Goal: Download file/media

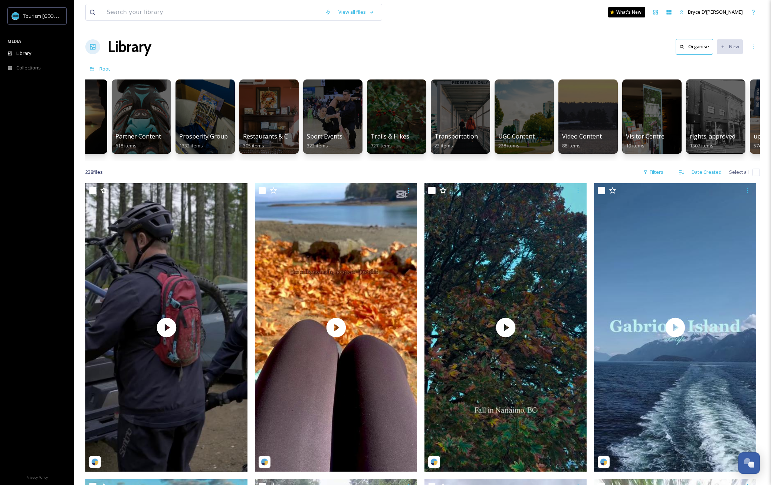
scroll to position [0, 921]
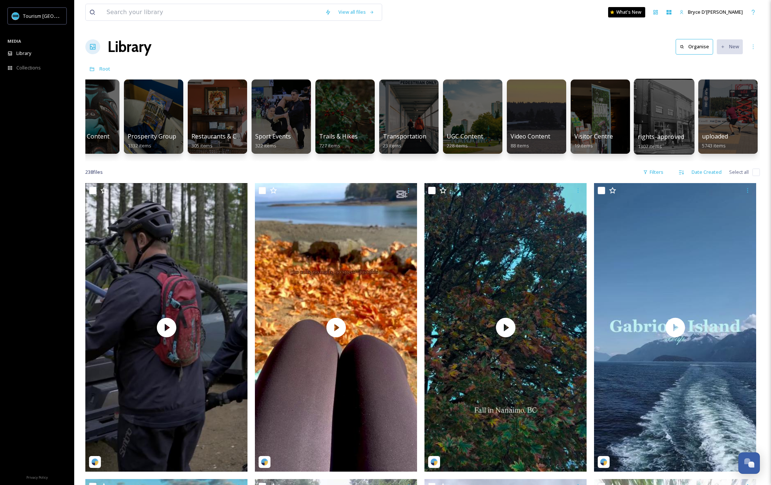
click at [615, 111] on div at bounding box center [664, 117] width 60 height 76
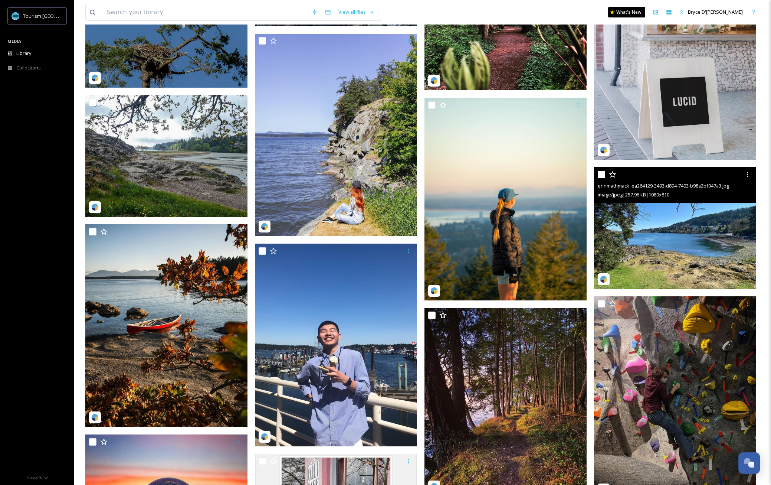
scroll to position [619, 0]
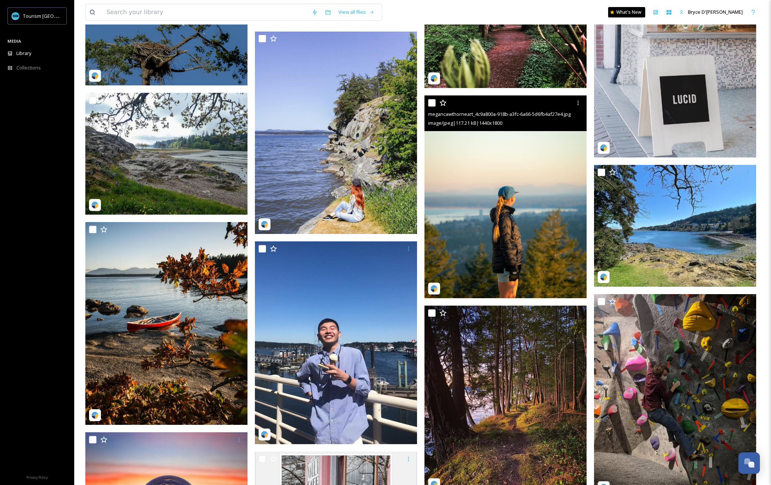
click at [479, 206] on img at bounding box center [506, 196] width 162 height 203
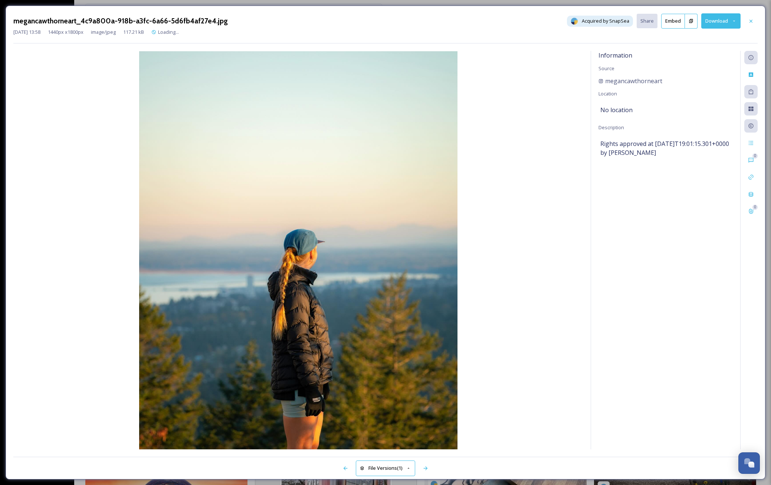
click at [615, 16] on button "Download" at bounding box center [720, 20] width 39 height 15
click at [615, 36] on span "Download Original (1440 x 1800)" at bounding box center [702, 38] width 70 height 7
click at [615, 21] on icon at bounding box center [751, 21] width 6 height 6
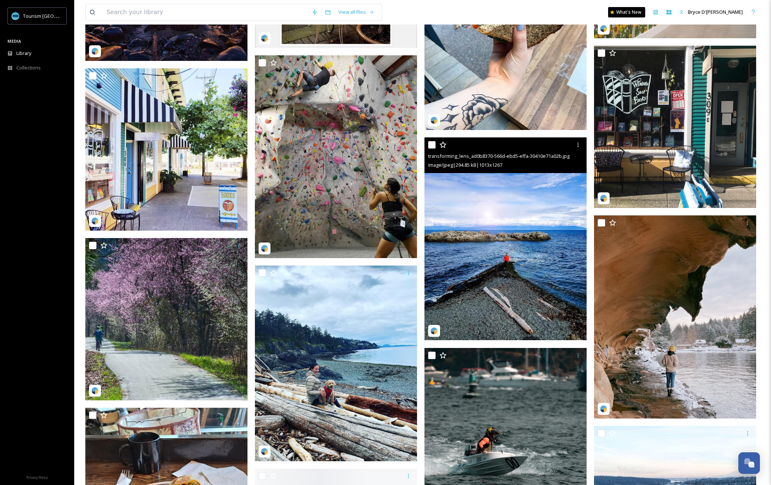
scroll to position [1250, 0]
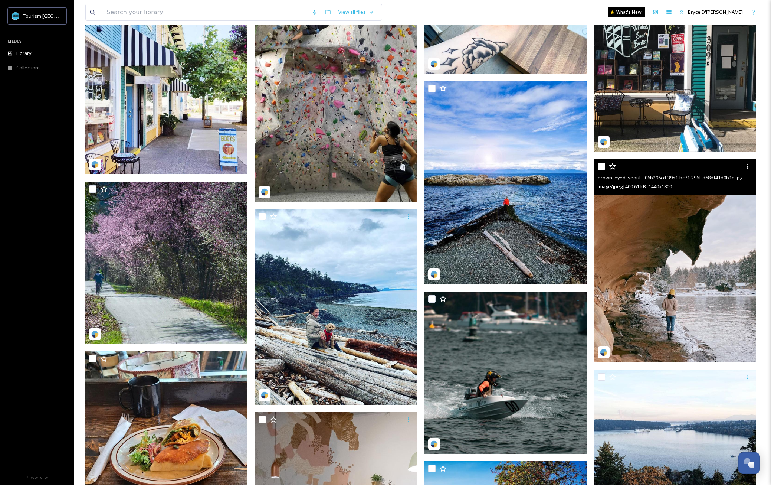
click at [615, 223] on img at bounding box center [675, 260] width 162 height 203
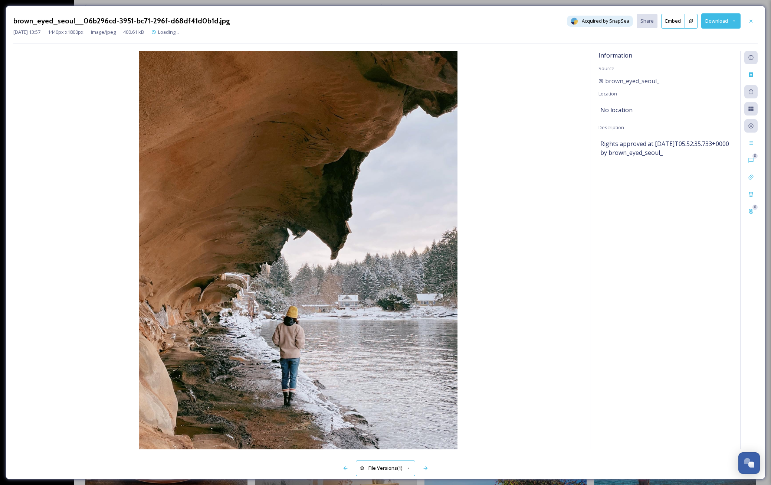
click at [615, 19] on button "Download" at bounding box center [720, 20] width 39 height 15
click at [615, 35] on span "Download Original (1440 x 1800)" at bounding box center [702, 38] width 70 height 7
click at [615, 21] on icon at bounding box center [751, 21] width 6 height 6
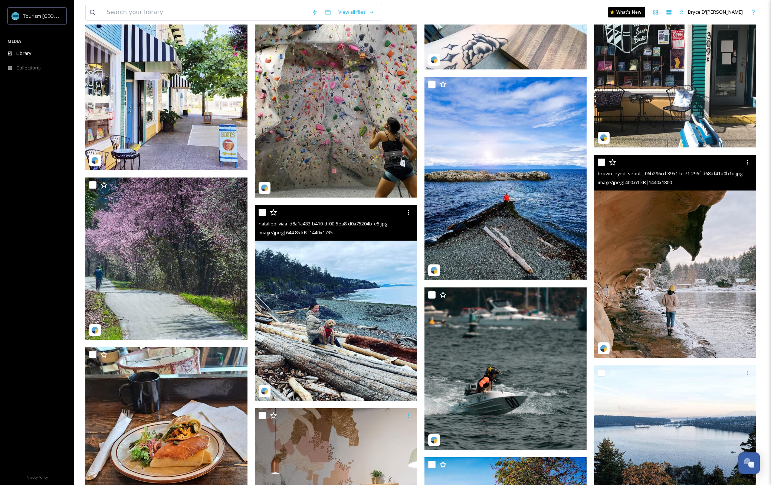
click at [369, 311] on img at bounding box center [336, 302] width 162 height 195
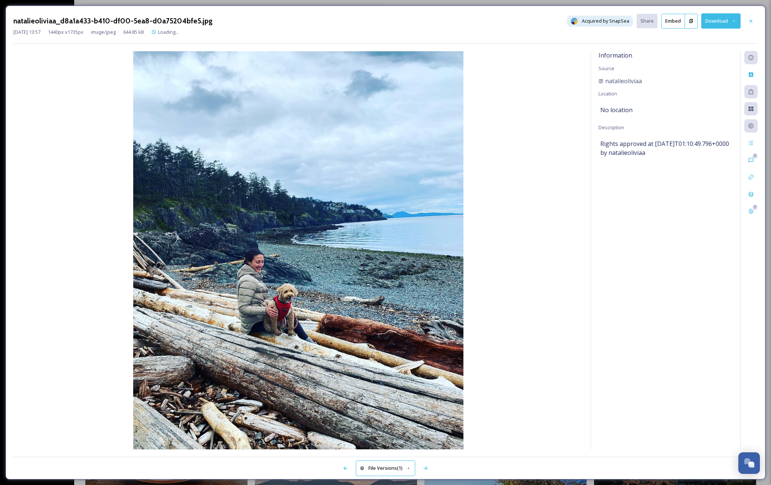
click at [615, 23] on button "Download" at bounding box center [720, 20] width 39 height 15
click at [615, 35] on span "Download Original (1440 x 1735)" at bounding box center [702, 38] width 70 height 7
click at [615, 21] on div at bounding box center [751, 20] width 13 height 13
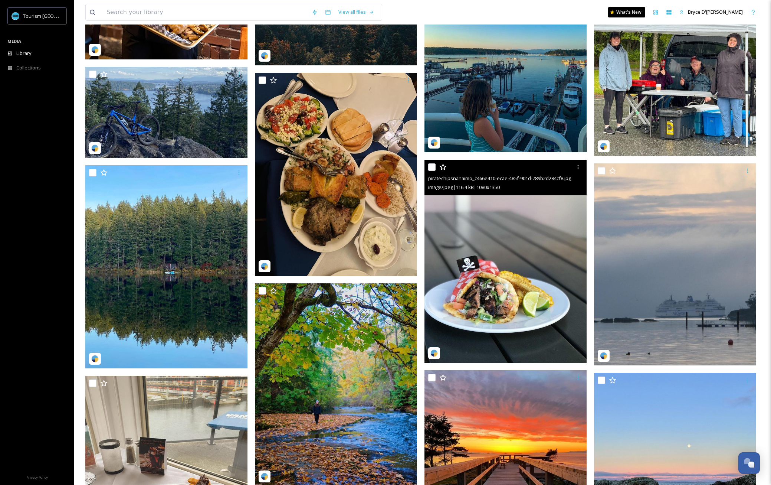
scroll to position [2958, 0]
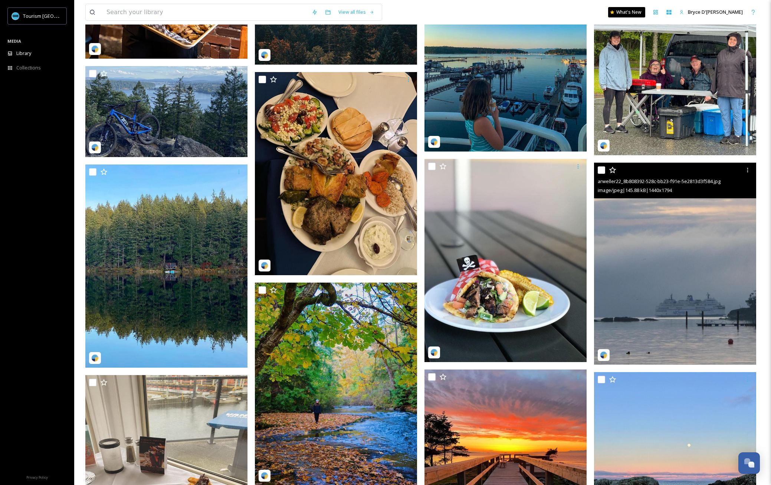
click at [615, 264] on img at bounding box center [675, 264] width 162 height 202
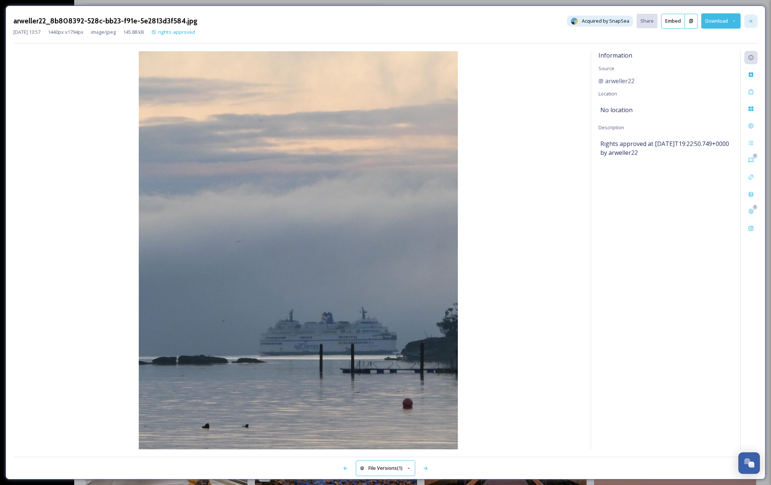
click at [615, 19] on div at bounding box center [751, 20] width 13 height 13
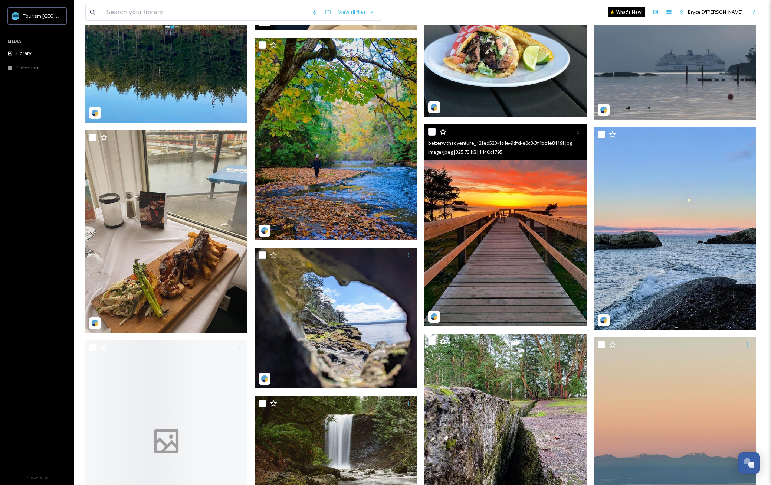
scroll to position [3224, 0]
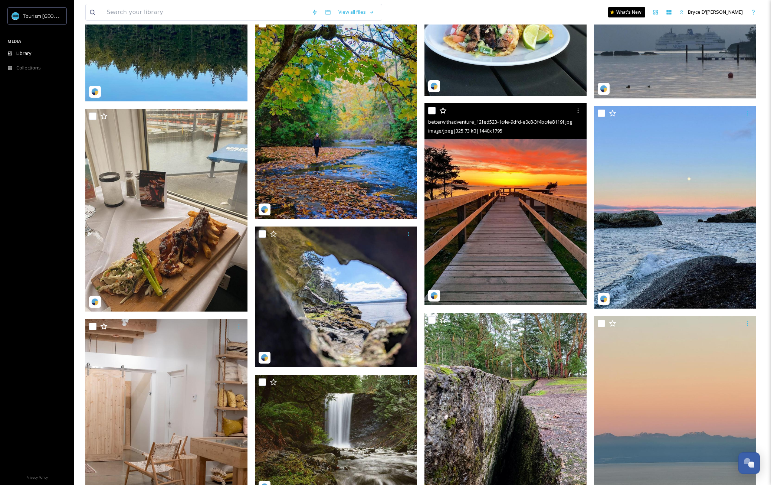
click at [512, 188] on img at bounding box center [506, 204] width 162 height 202
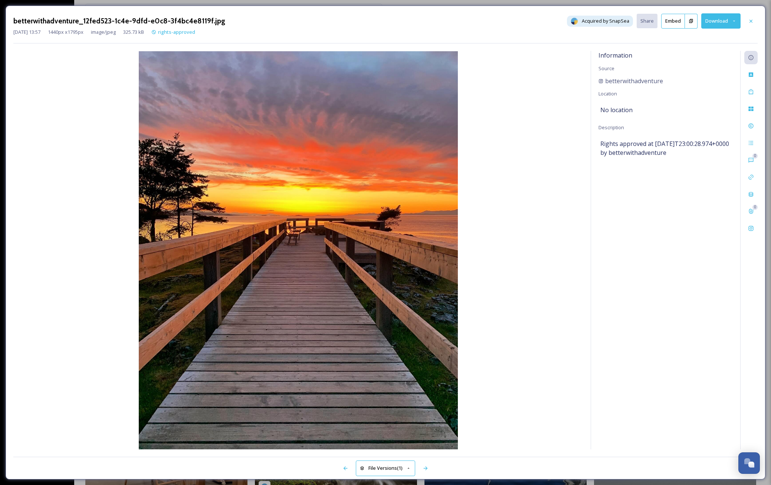
click at [615, 20] on button "Download" at bounding box center [720, 20] width 39 height 15
click at [615, 41] on span "Download Original (1440 x 1795)" at bounding box center [702, 38] width 70 height 7
click at [615, 21] on icon at bounding box center [751, 21] width 6 height 6
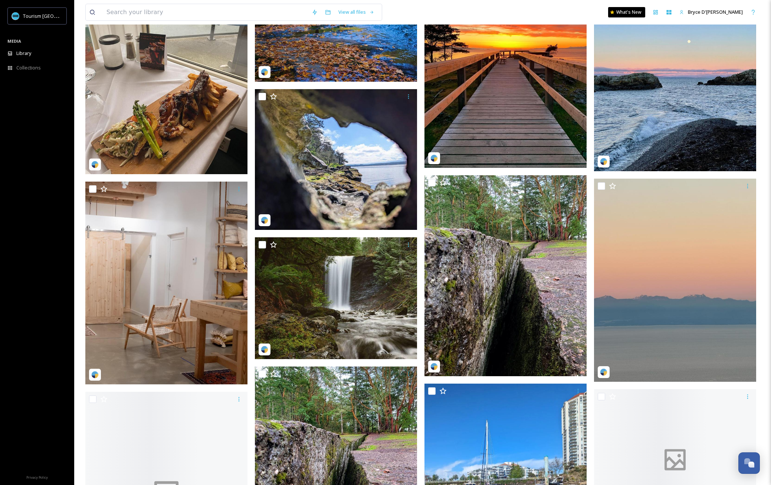
scroll to position [3371, 0]
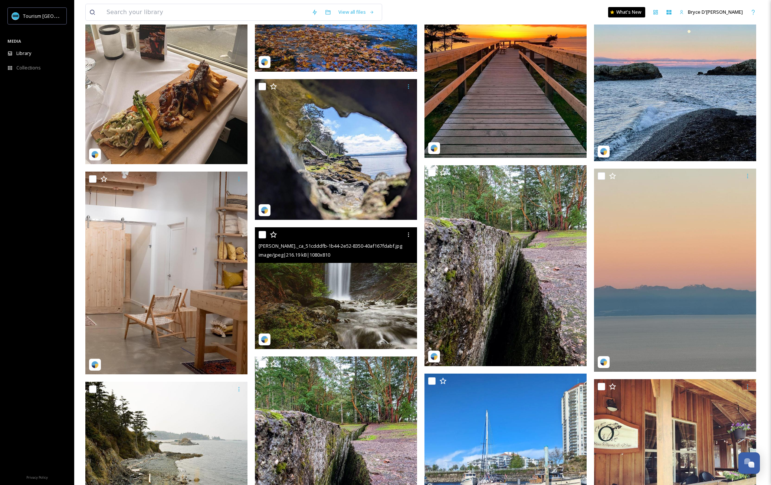
click at [365, 281] on img at bounding box center [336, 288] width 162 height 122
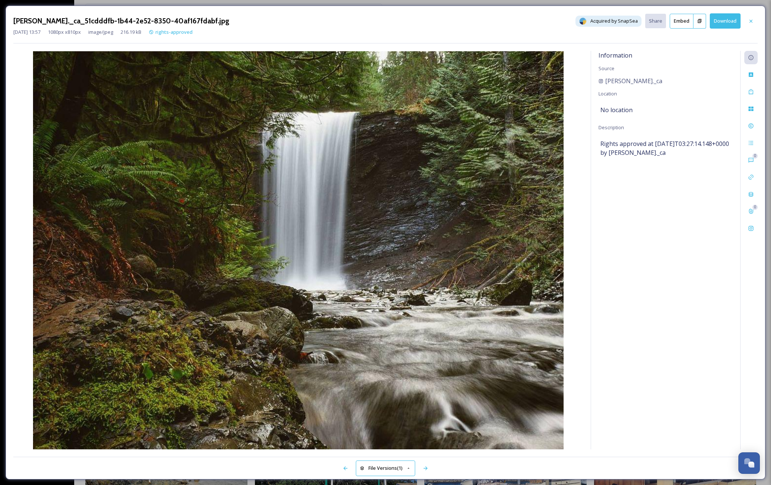
click at [615, 23] on button "Download" at bounding box center [725, 20] width 31 height 15
click at [615, 19] on icon at bounding box center [751, 21] width 6 height 6
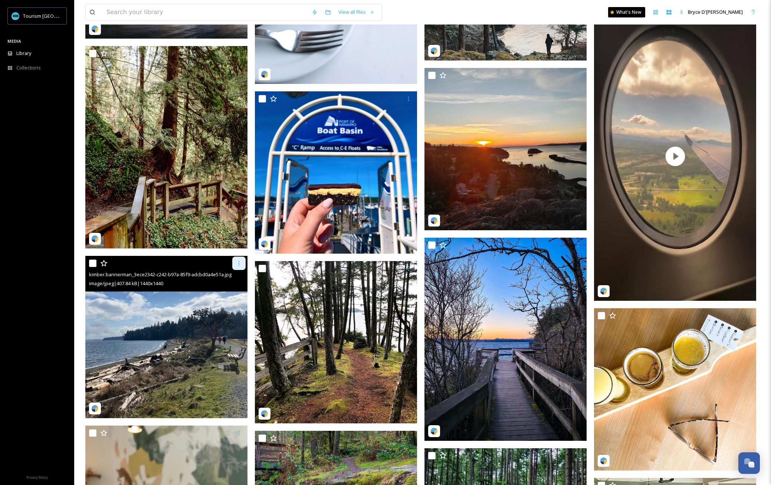
scroll to position [4230, 0]
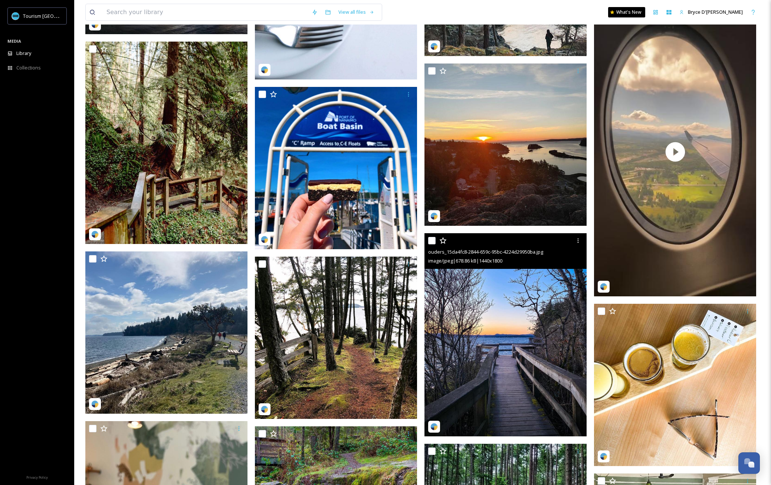
click at [523, 294] on img at bounding box center [506, 334] width 162 height 203
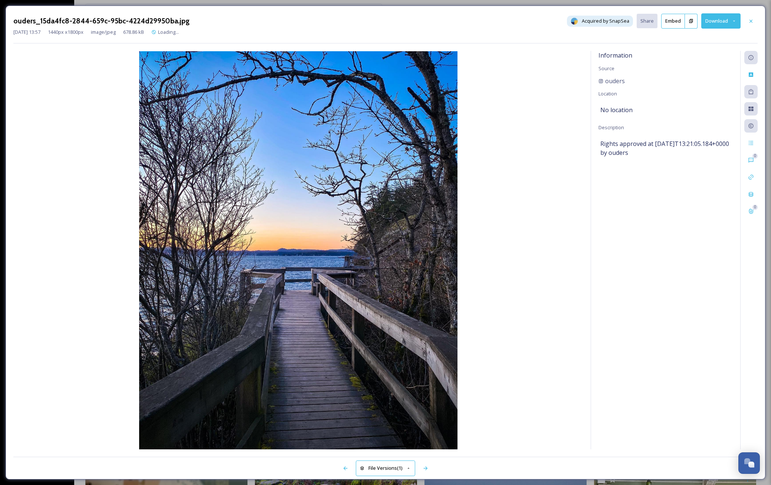
click at [615, 14] on button "Download" at bounding box center [720, 20] width 39 height 15
click at [615, 33] on div "Download Original (1440 x 1800)" at bounding box center [702, 38] width 78 height 14
click at [615, 17] on div at bounding box center [751, 20] width 13 height 13
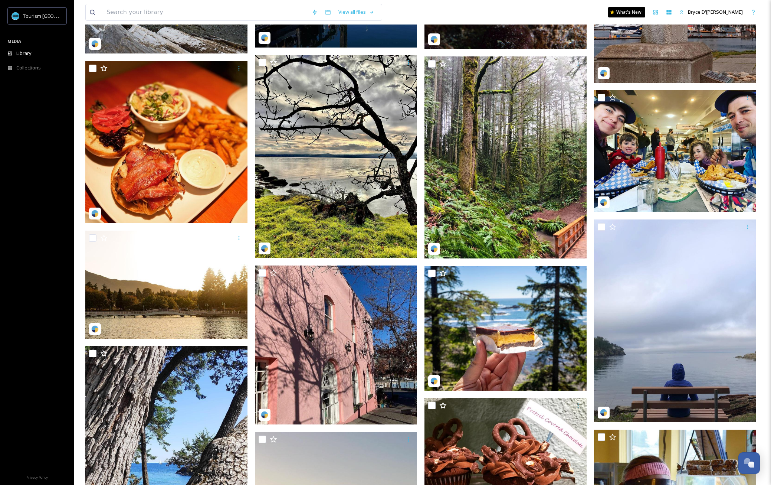
scroll to position [8518, 0]
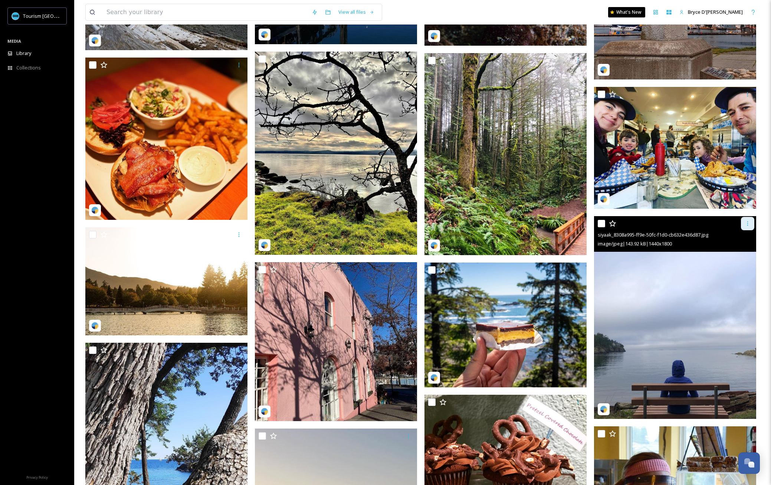
click at [615, 225] on icon at bounding box center [748, 223] width 6 height 6
click at [615, 251] on span "Download" at bounding box center [739, 254] width 23 height 7
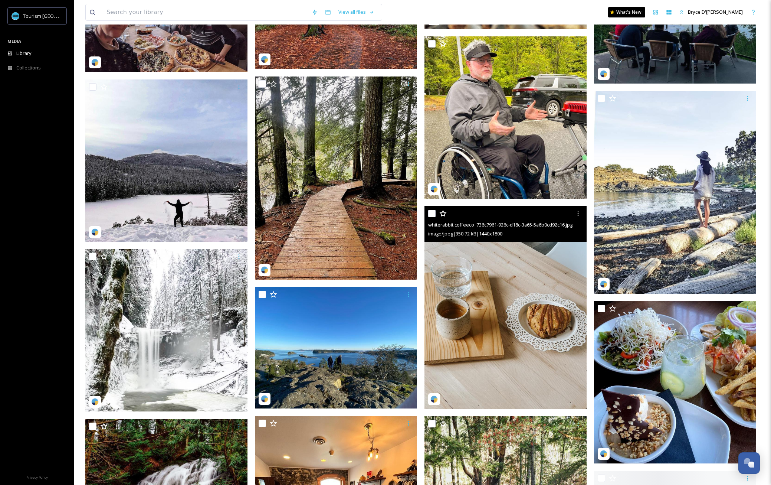
scroll to position [9715, 0]
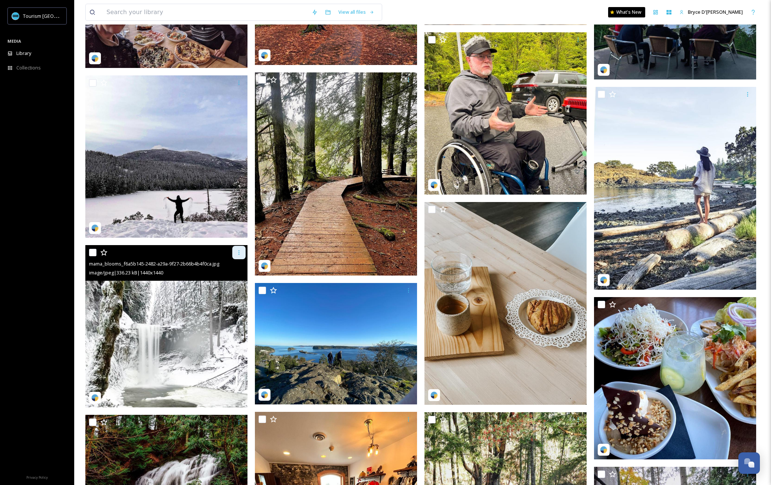
click at [239, 255] on icon at bounding box center [239, 252] width 6 height 6
click at [229, 280] on span "Download" at bounding box center [230, 282] width 23 height 7
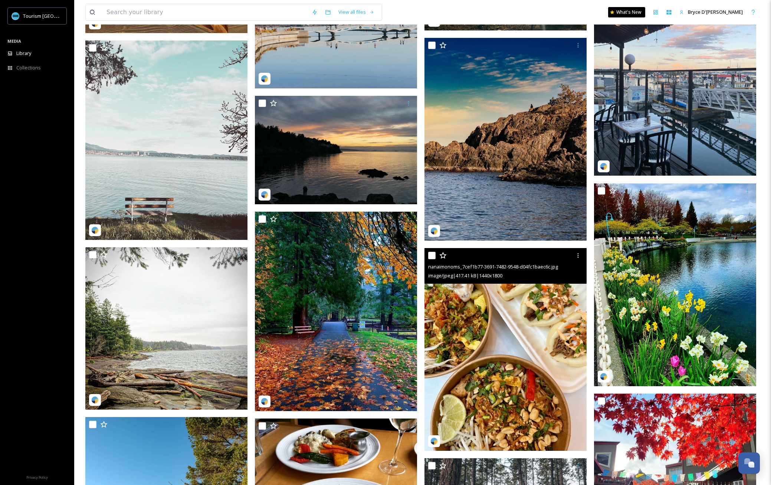
scroll to position [10808, 0]
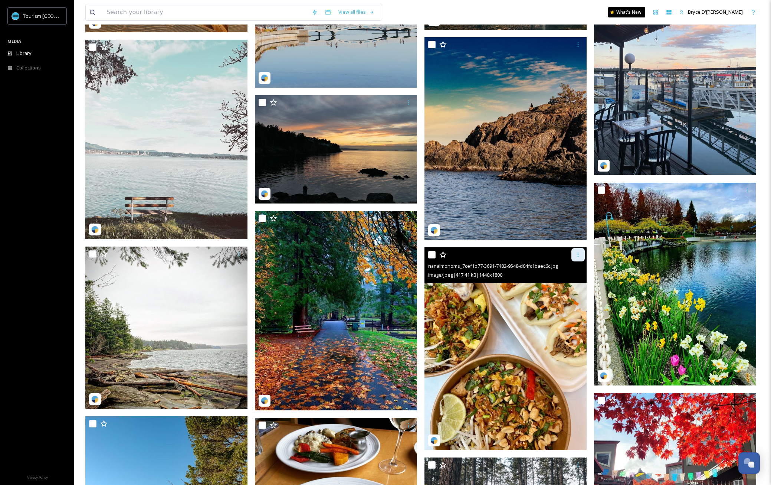
click at [577, 258] on div at bounding box center [578, 254] width 13 height 13
click at [567, 284] on span "Download" at bounding box center [569, 285] width 23 height 7
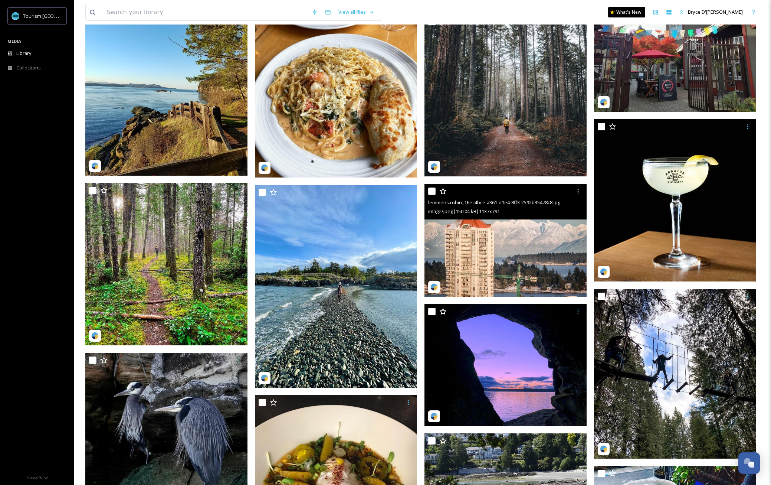
scroll to position [11254, 0]
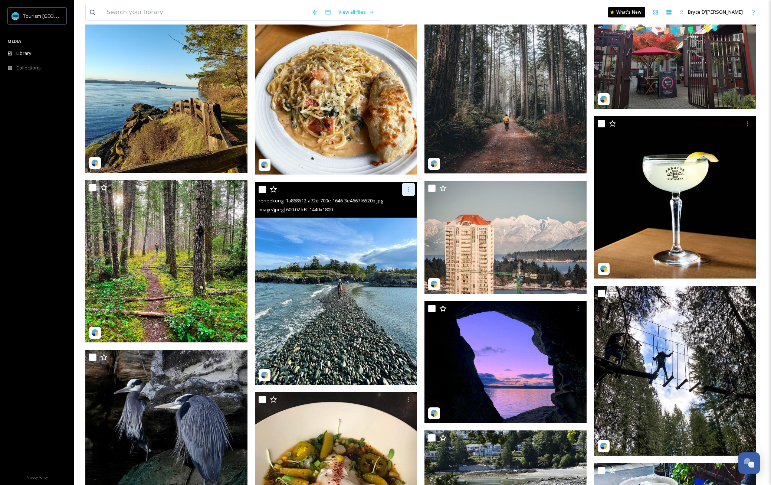
click at [411, 185] on div at bounding box center [408, 189] width 13 height 13
click at [398, 219] on span "Download" at bounding box center [400, 219] width 23 height 7
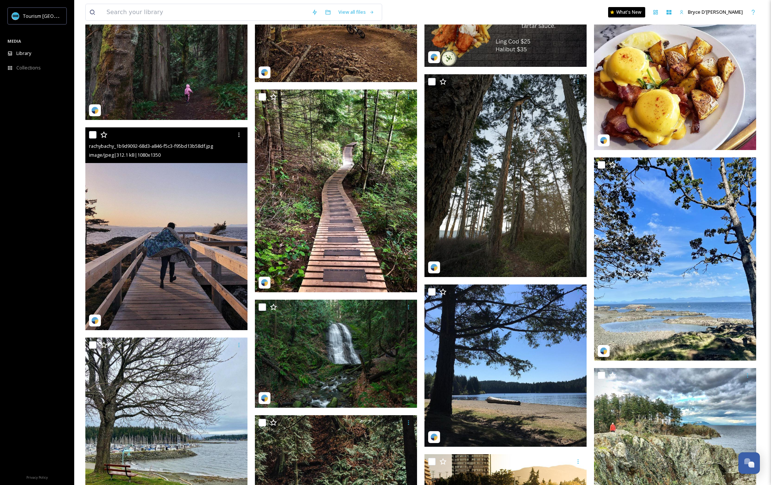
scroll to position [12657, 0]
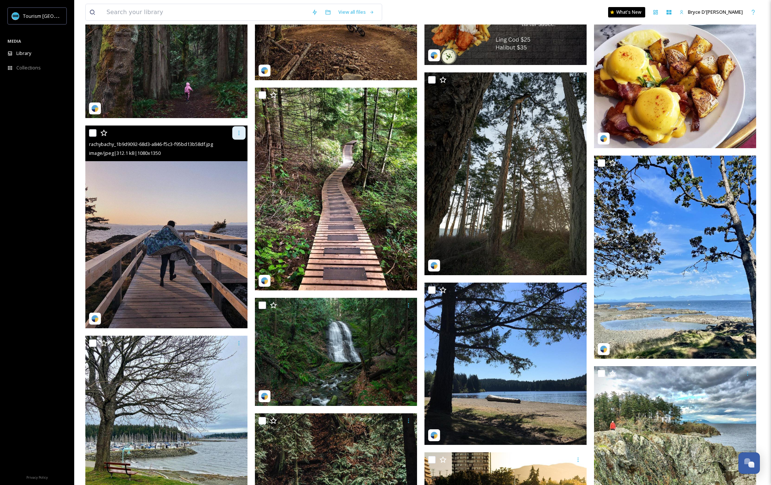
click at [241, 132] on icon at bounding box center [239, 133] width 6 height 6
click at [235, 133] on div at bounding box center [238, 132] width 13 height 13
click at [228, 164] on span "Download" at bounding box center [230, 163] width 23 height 7
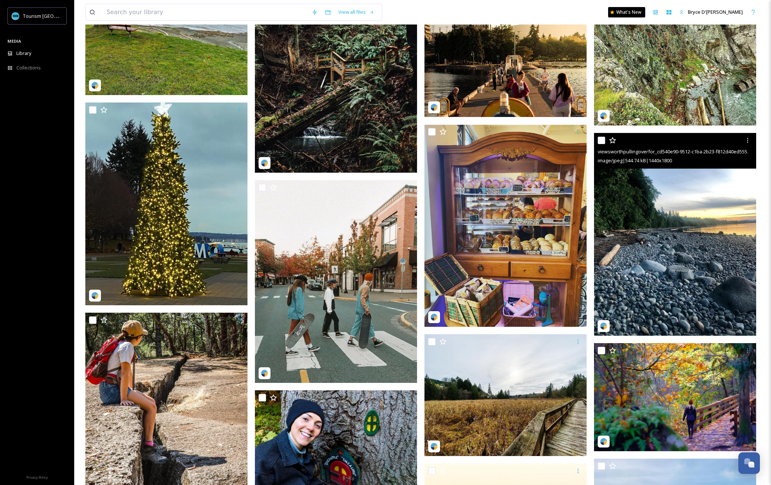
scroll to position [13106, 0]
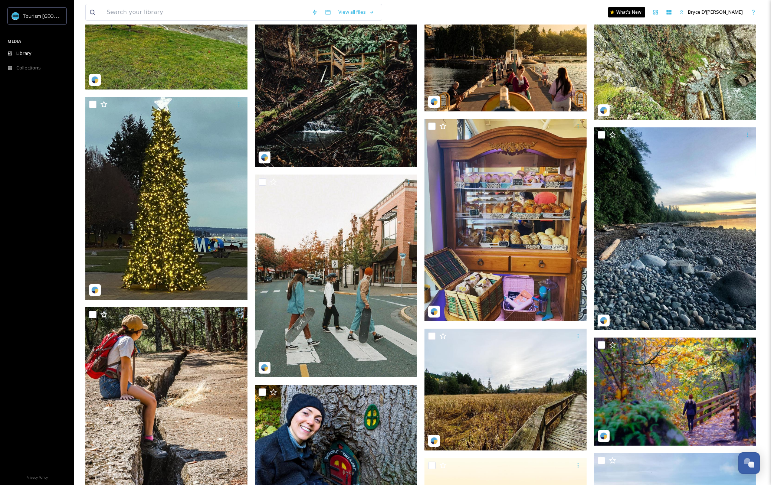
click at [517, 16] on div "View all files What's New Bryce D'Andrea" at bounding box center [422, 12] width 675 height 24
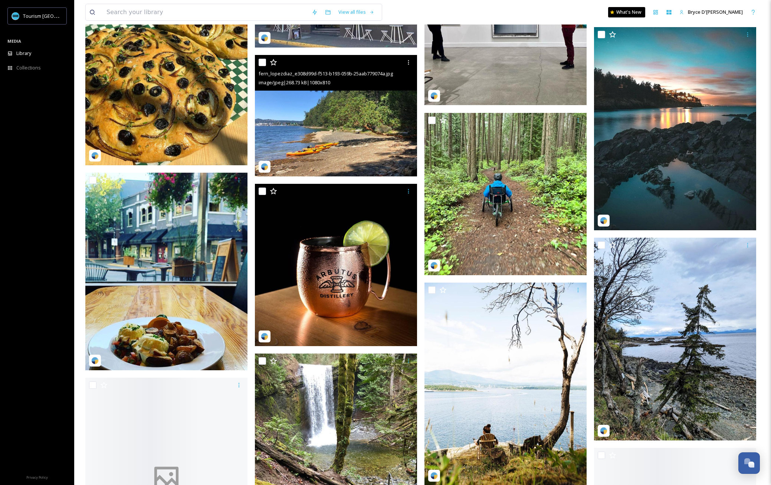
scroll to position [14212, 0]
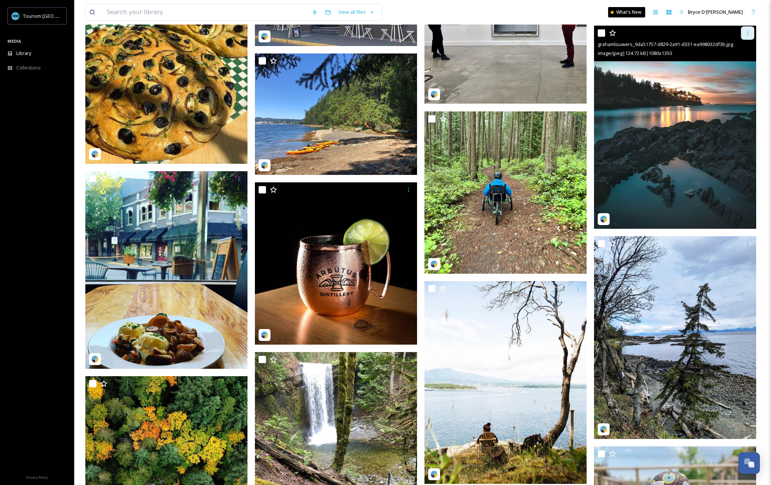
click at [615, 33] on div at bounding box center [747, 32] width 13 height 13
click at [615, 65] on span "Download" at bounding box center [739, 63] width 23 height 7
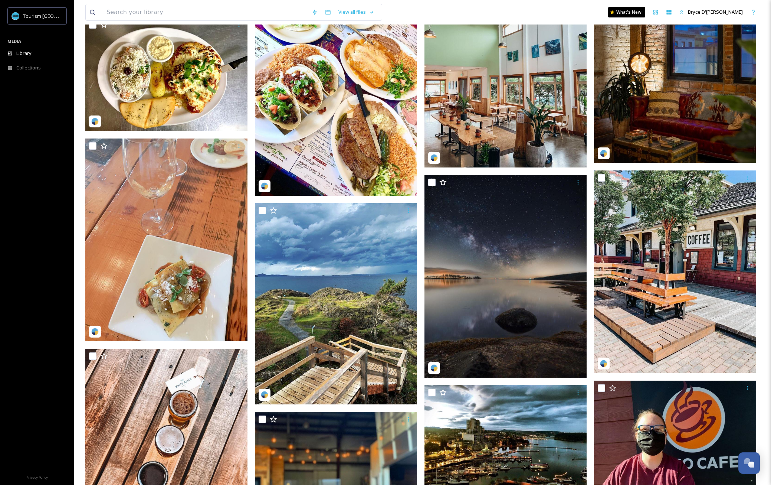
scroll to position [15120, 0]
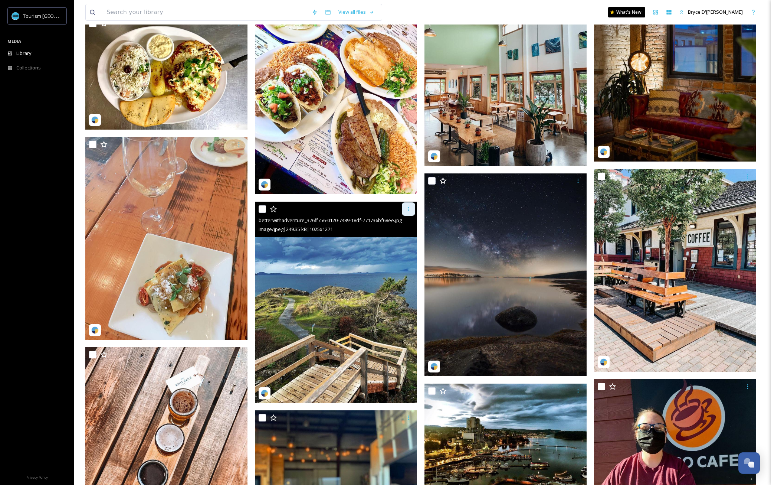
click at [407, 208] on icon at bounding box center [409, 209] width 6 height 6
click at [398, 235] on div "Download" at bounding box center [400, 240] width 30 height 14
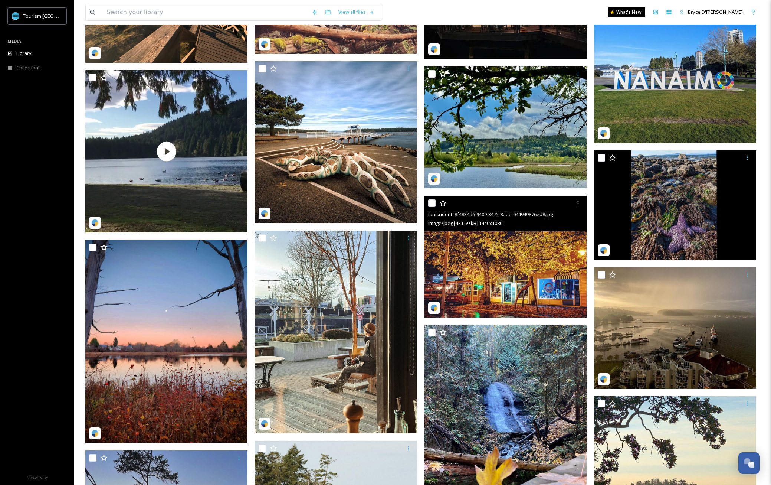
scroll to position [16161, 0]
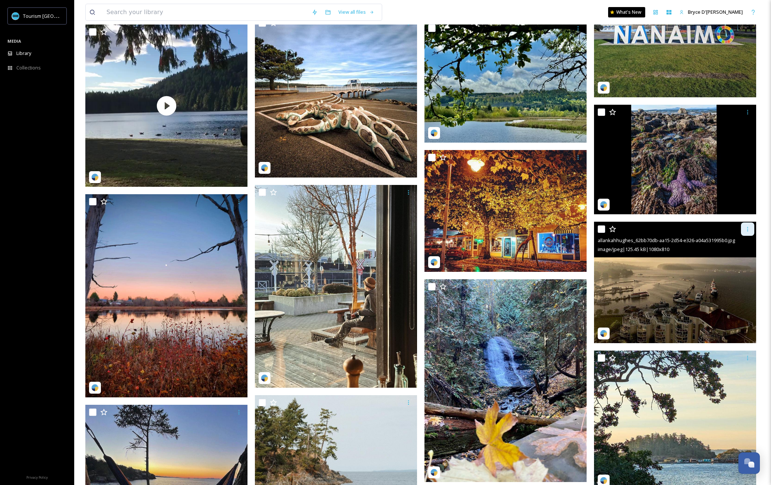
click at [615, 229] on icon at bounding box center [748, 229] width 6 height 6
click at [615, 259] on span "Download" at bounding box center [739, 259] width 23 height 7
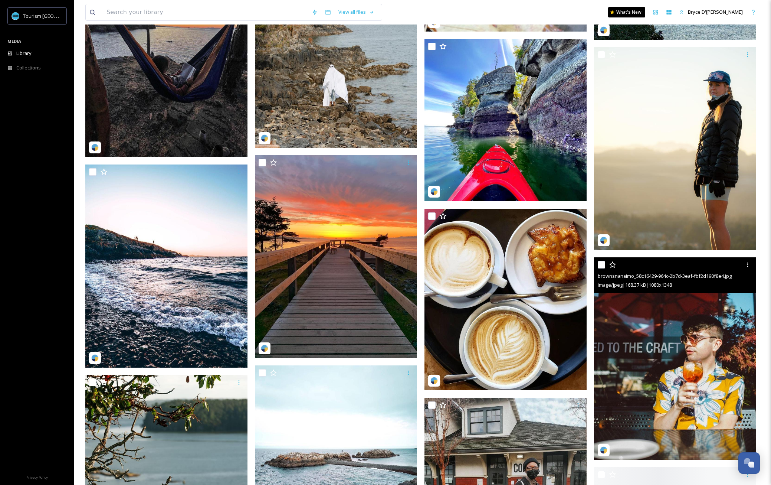
scroll to position [16680, 0]
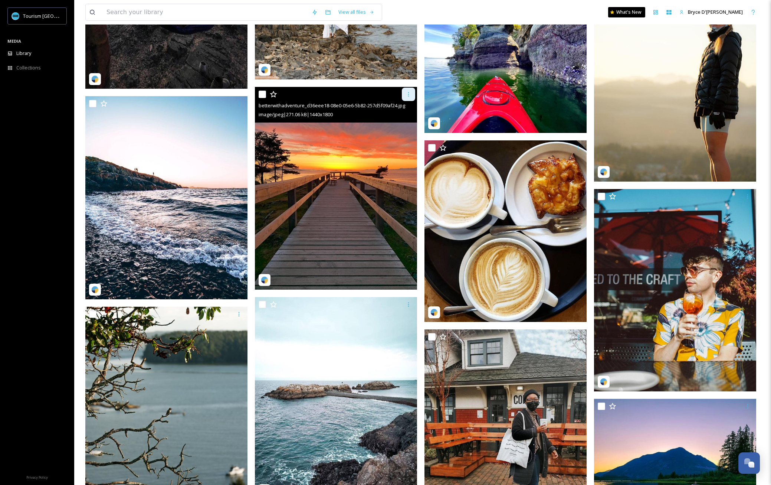
click at [406, 96] on icon at bounding box center [409, 94] width 6 height 6
click at [400, 121] on span "Download" at bounding box center [400, 124] width 23 height 7
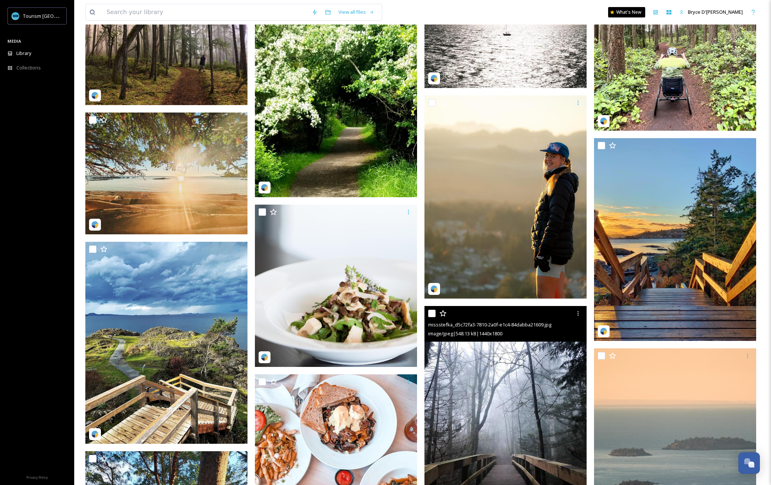
scroll to position [18625, 0]
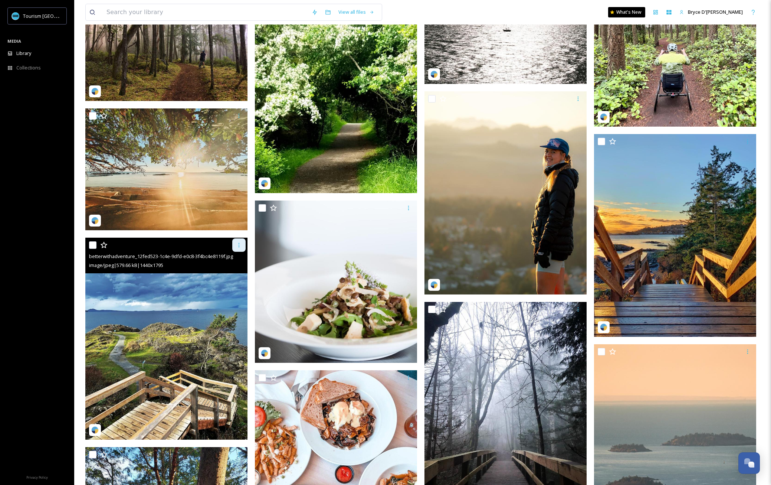
click at [237, 246] on icon at bounding box center [239, 245] width 6 height 6
click at [235, 277] on span "Download" at bounding box center [230, 275] width 23 height 7
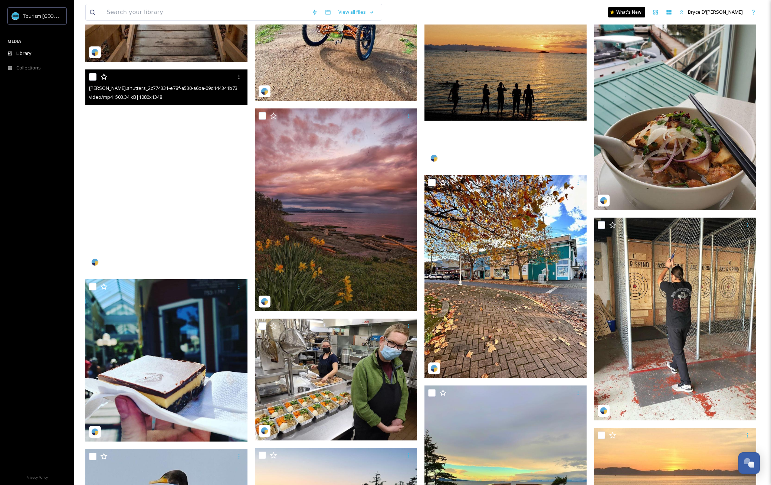
scroll to position [19931, 0]
click at [243, 127] on video "alex.shutters_2c774331-e78f-a530-a6ba-09d144341b73.mp4" at bounding box center [166, 171] width 162 height 202
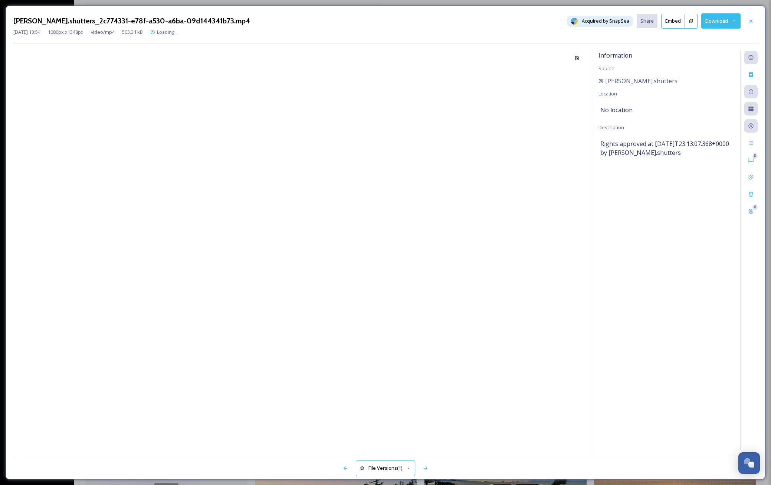
scroll to position [19931, 0]
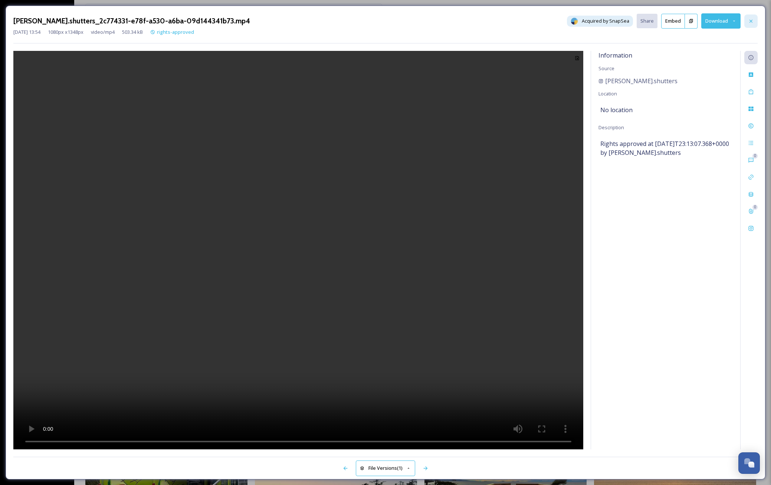
click at [615, 21] on div at bounding box center [751, 20] width 13 height 13
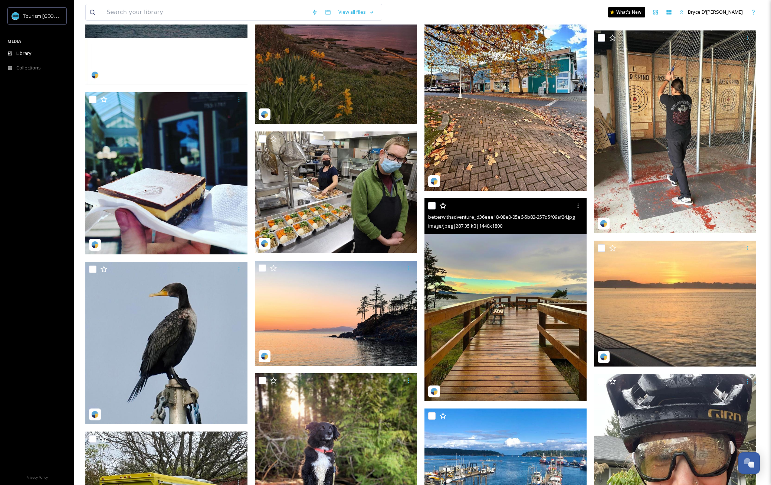
scroll to position [20121, 0]
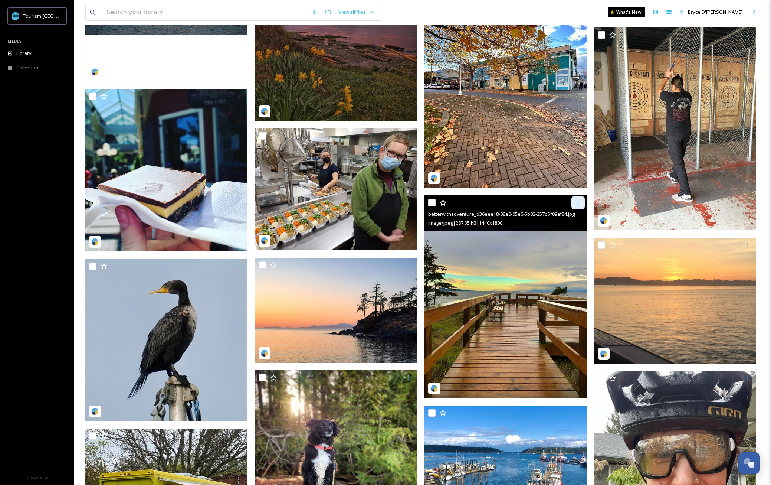
click at [581, 201] on icon at bounding box center [578, 203] width 6 height 6
click at [572, 234] on span "Download" at bounding box center [569, 233] width 23 height 7
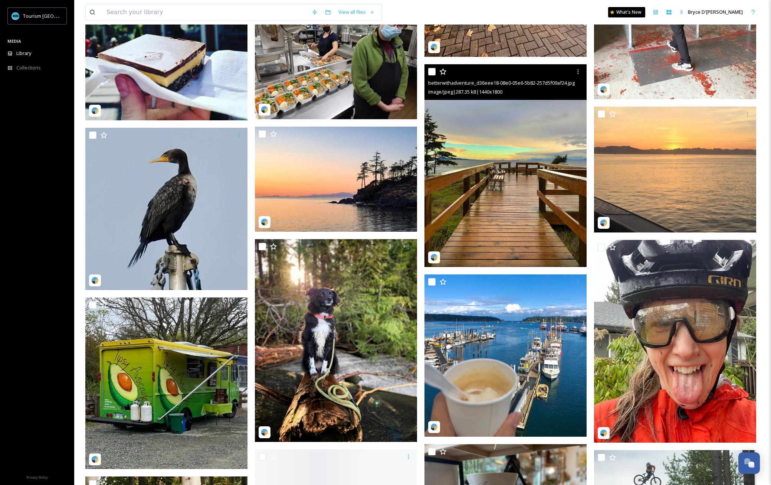
scroll to position [20253, 0]
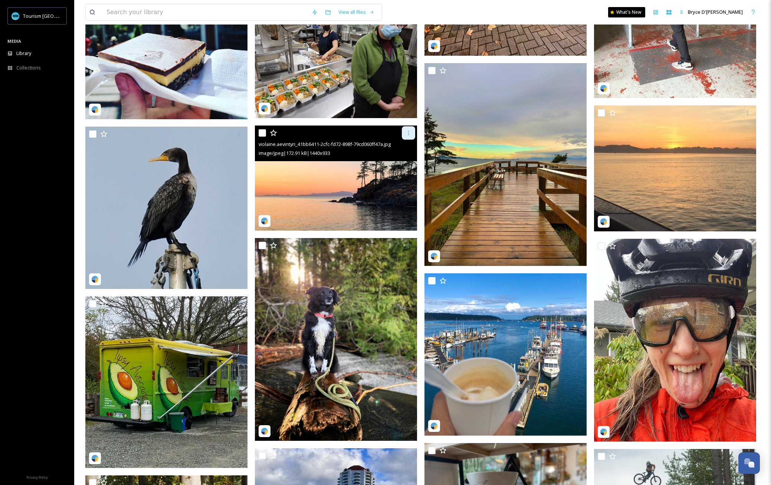
click at [410, 136] on div at bounding box center [408, 132] width 13 height 13
click at [402, 163] on span "Download" at bounding box center [400, 163] width 23 height 7
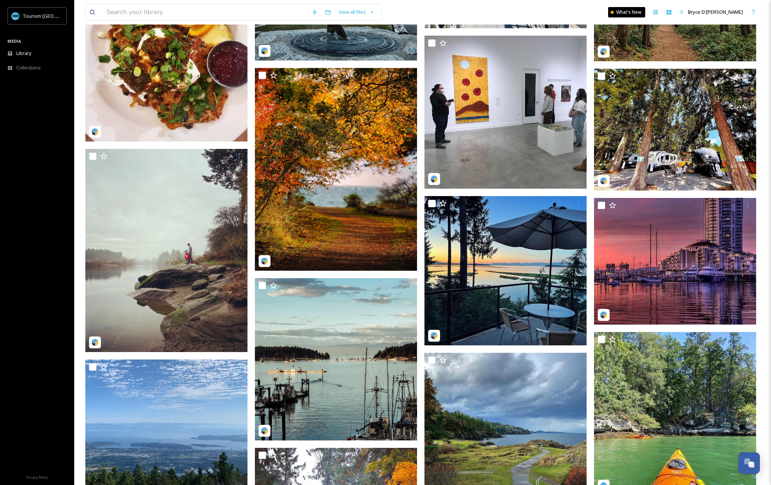
scroll to position [21171, 0]
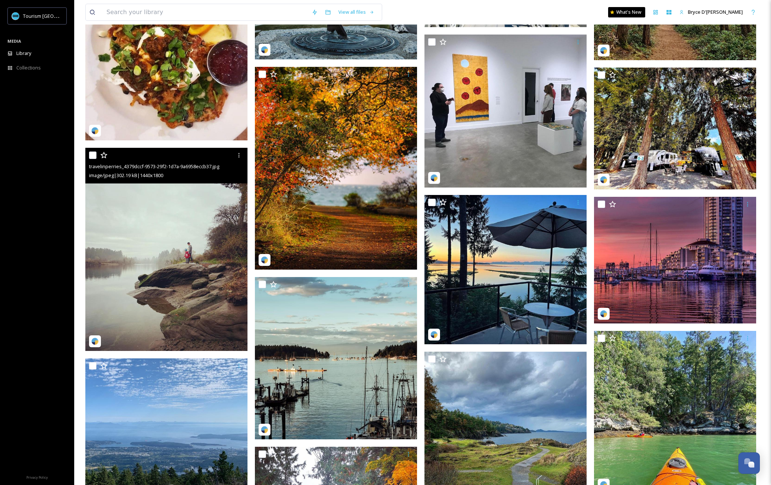
click at [208, 222] on img at bounding box center [166, 249] width 162 height 203
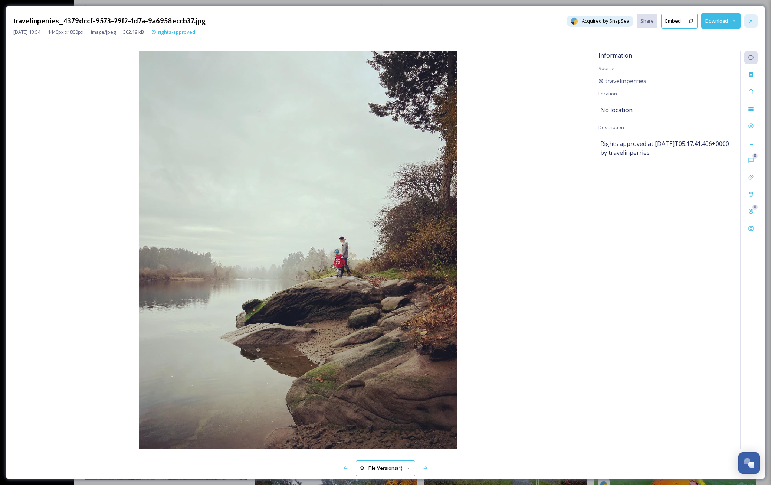
click at [615, 19] on icon at bounding box center [751, 21] width 6 height 6
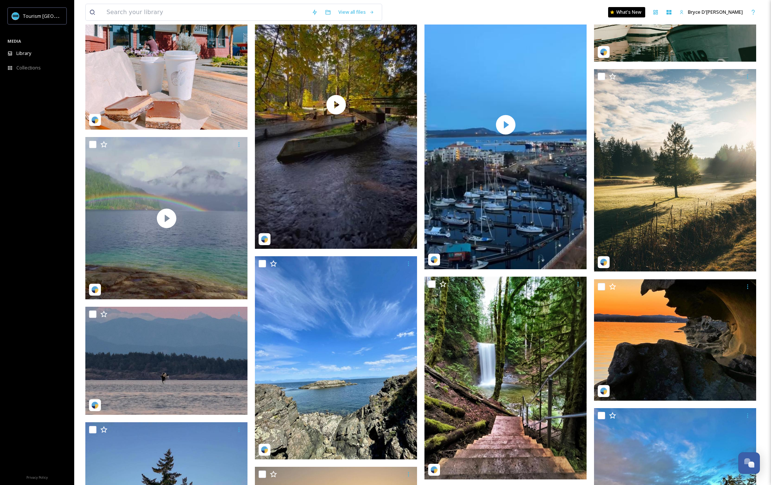
scroll to position [27189, 0]
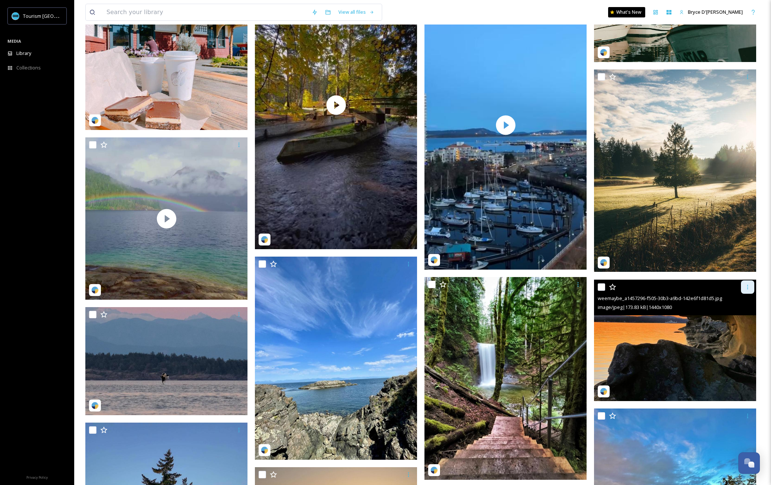
click at [615, 287] on icon at bounding box center [748, 287] width 6 height 6
click at [615, 319] on span "Download" at bounding box center [739, 317] width 23 height 7
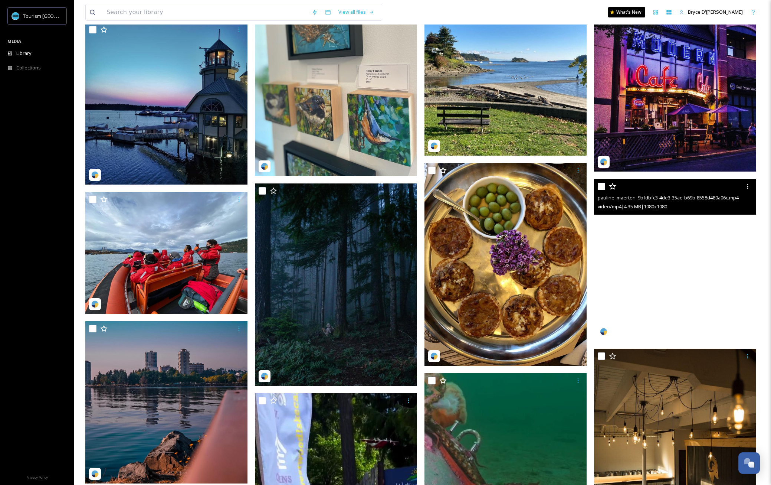
scroll to position [28387, 0]
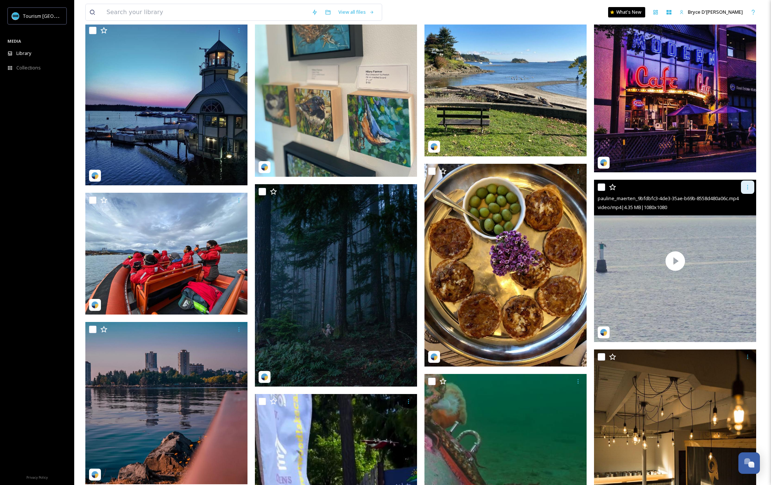
click at [615, 188] on div at bounding box center [747, 186] width 13 height 13
click at [615, 217] on div "Download" at bounding box center [739, 217] width 30 height 14
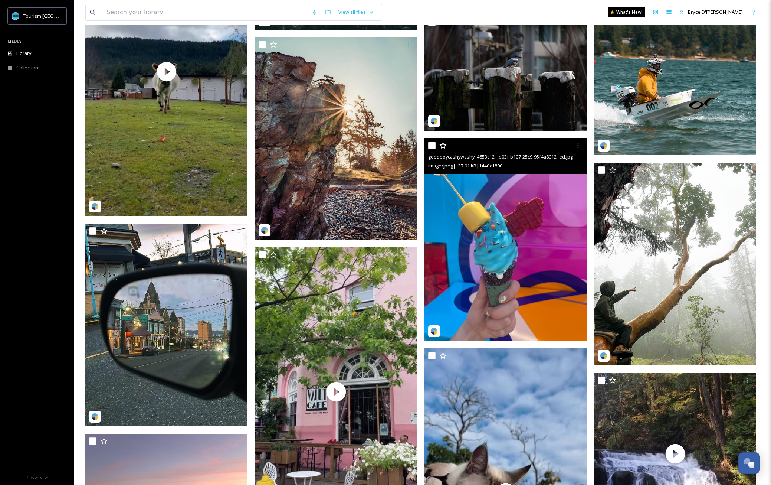
scroll to position [29262, 0]
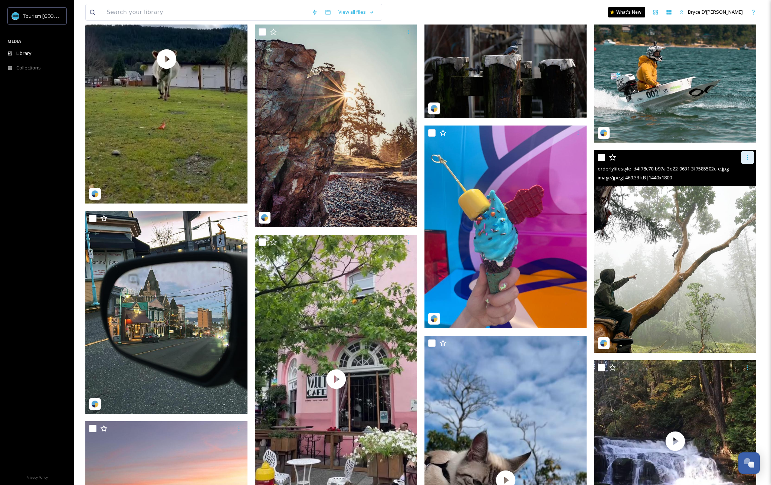
click at [615, 154] on icon at bounding box center [748, 157] width 6 height 6
click at [615, 188] on span "Download" at bounding box center [739, 187] width 23 height 7
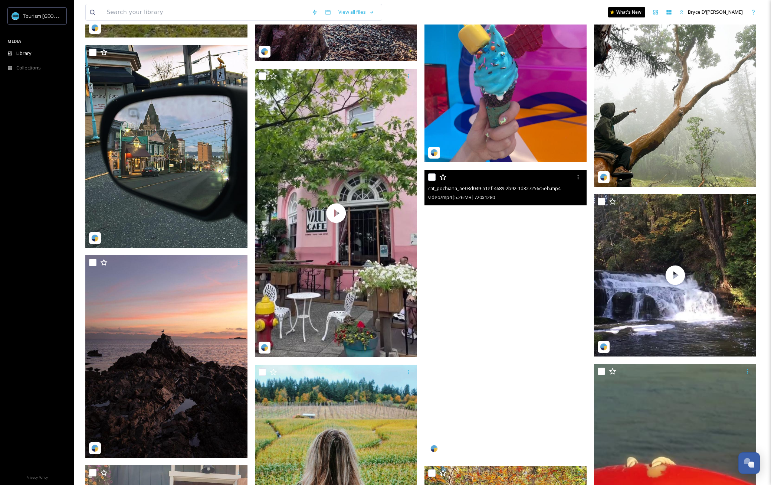
scroll to position [29445, 0]
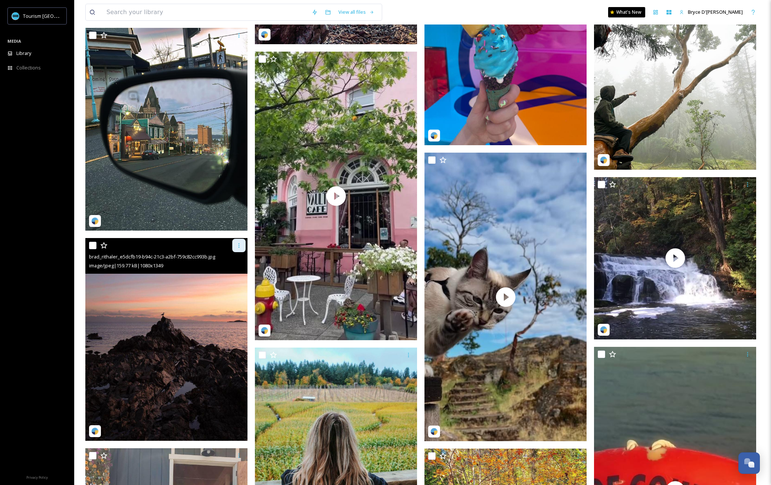
click at [243, 243] on div at bounding box center [238, 245] width 13 height 13
click at [232, 278] on span "Download" at bounding box center [230, 275] width 23 height 7
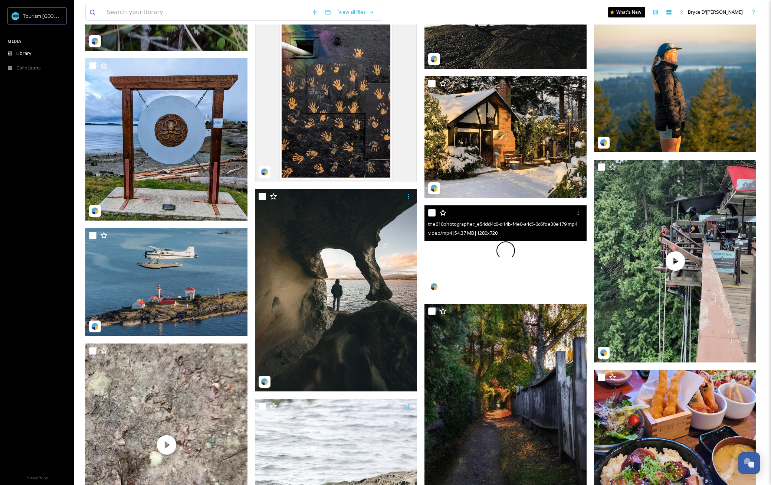
scroll to position [31380, 0]
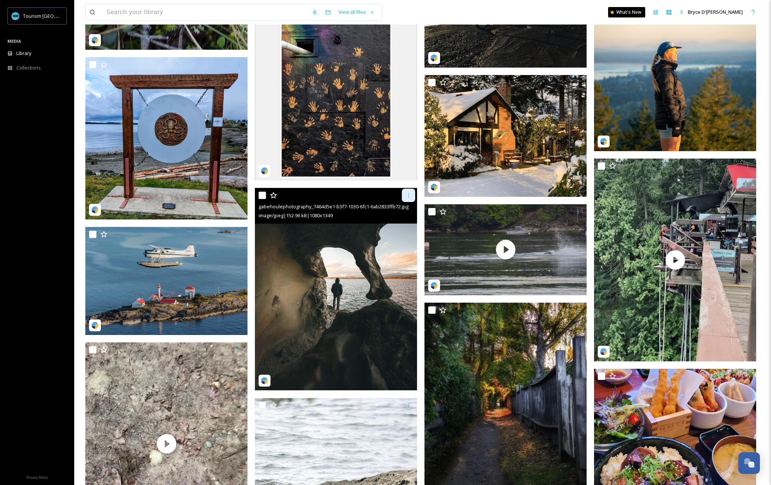
click at [409, 197] on icon at bounding box center [409, 195] width 6 height 6
click at [401, 225] on span "Download" at bounding box center [400, 225] width 23 height 7
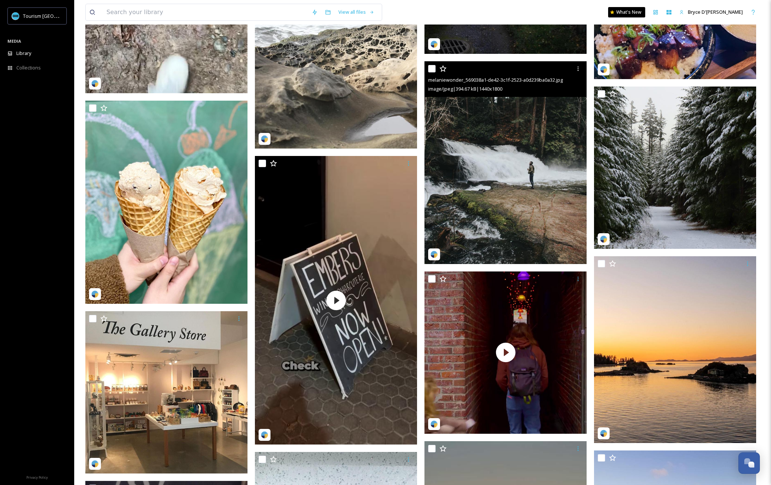
scroll to position [31837, 0]
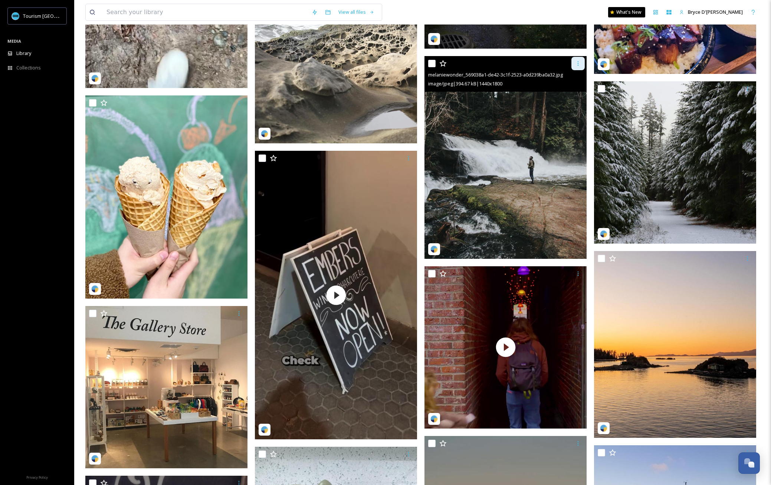
click at [580, 67] on div at bounding box center [578, 63] width 13 height 13
click at [578, 95] on span "Download" at bounding box center [569, 94] width 23 height 7
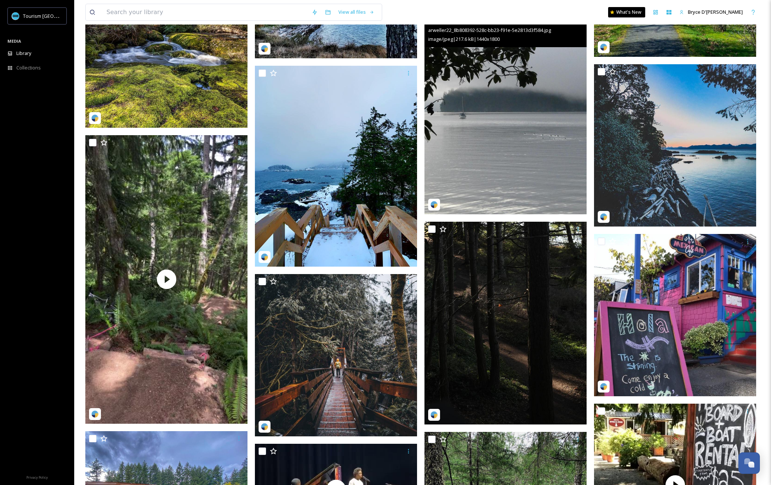
scroll to position [32556, 0]
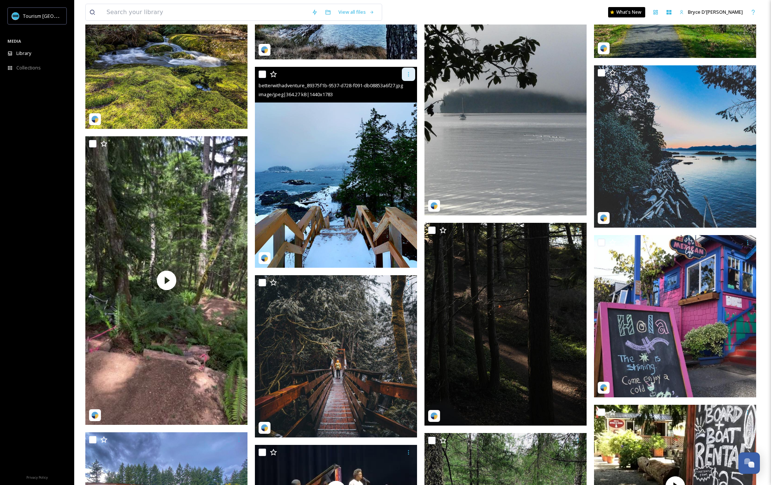
click at [409, 75] on icon at bounding box center [409, 74] width 6 height 6
click at [407, 108] on div "Download" at bounding box center [400, 105] width 30 height 14
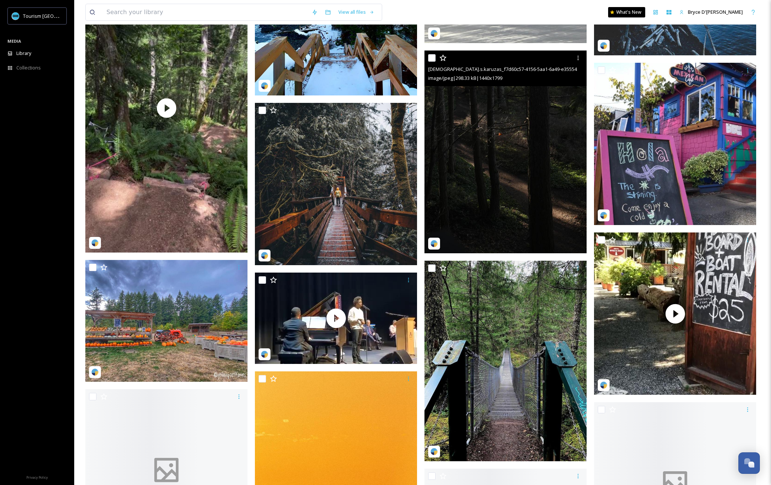
scroll to position [32733, 0]
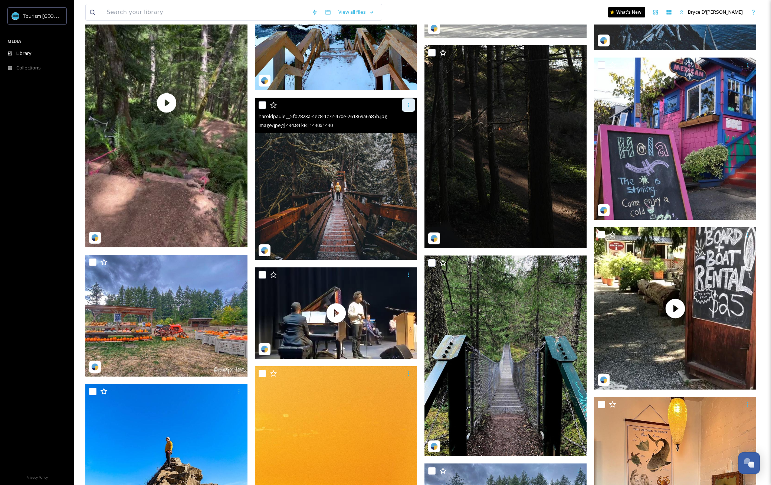
click at [411, 103] on icon at bounding box center [409, 105] width 6 height 6
click at [398, 137] on span "Download" at bounding box center [400, 135] width 23 height 7
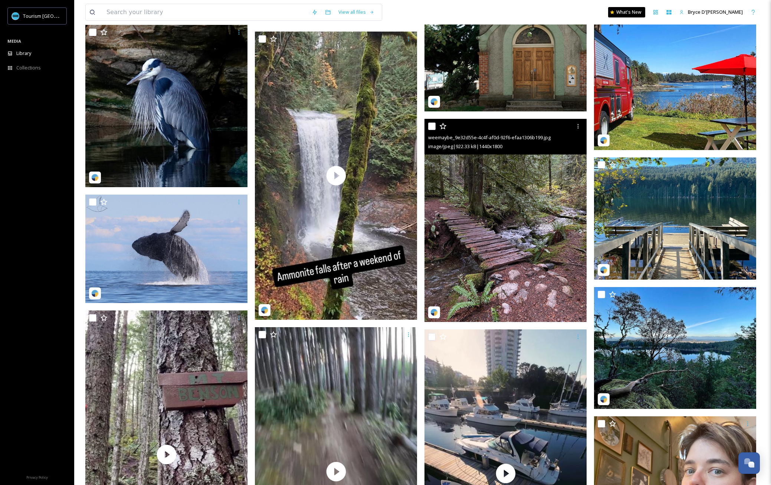
scroll to position [34520, 0]
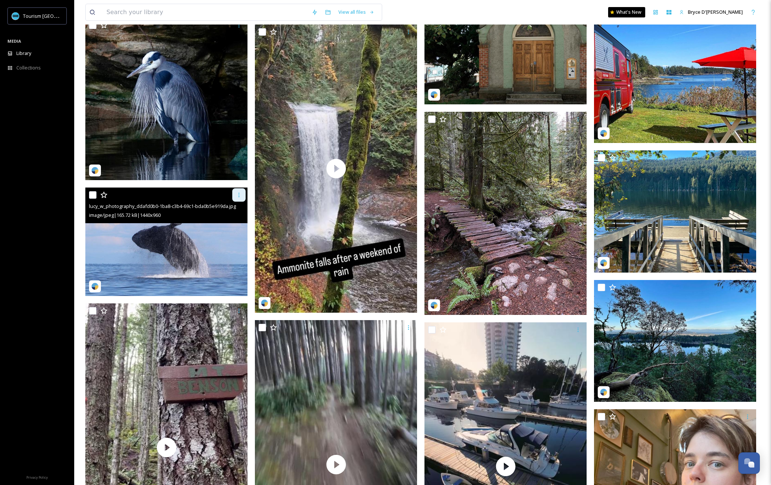
click at [238, 192] on icon at bounding box center [239, 195] width 6 height 6
click at [229, 225] on span "Download" at bounding box center [230, 225] width 23 height 7
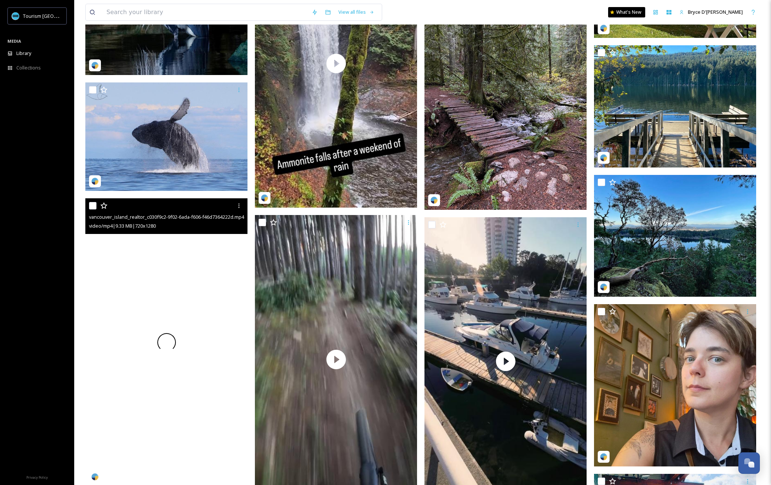
scroll to position [34629, 0]
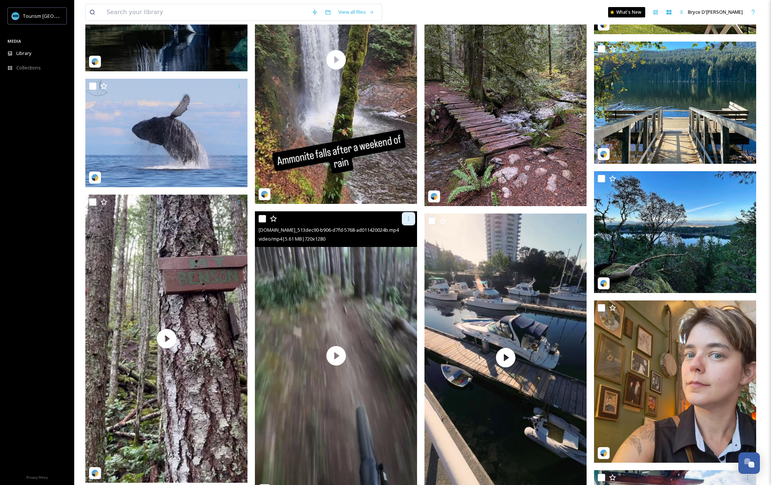
click at [411, 220] on icon at bounding box center [409, 219] width 6 height 6
click at [398, 252] on span "Download" at bounding box center [400, 249] width 23 height 7
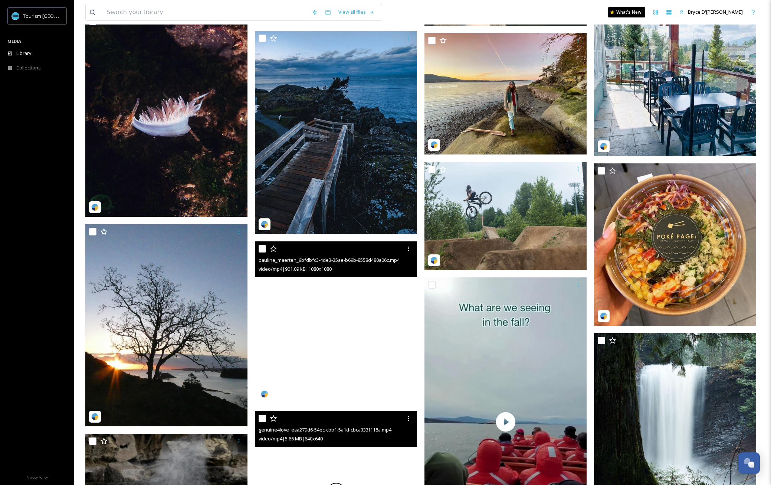
scroll to position [35212, 0]
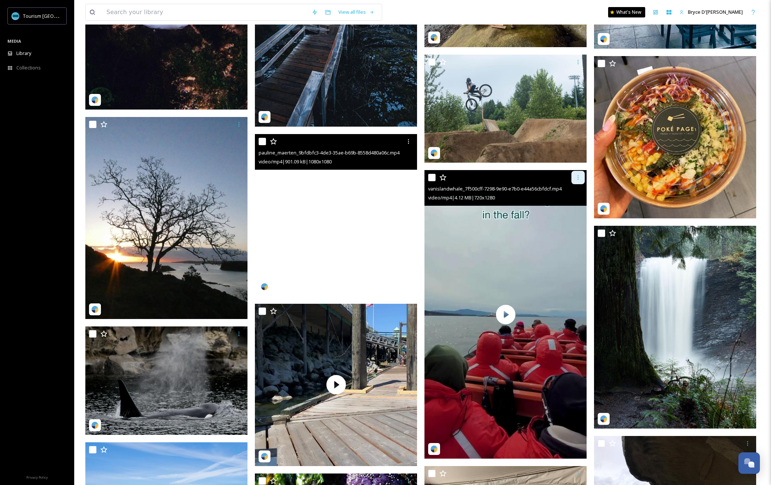
click at [578, 179] on icon at bounding box center [578, 177] width 6 height 6
click at [573, 207] on span "Download" at bounding box center [569, 208] width 23 height 7
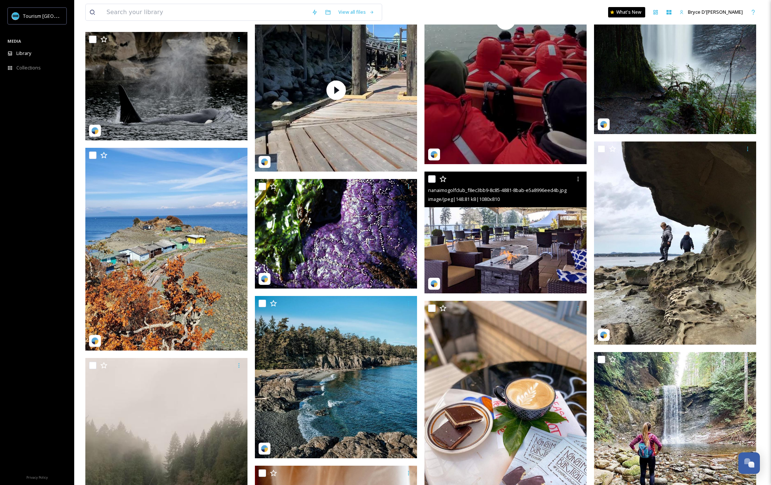
scroll to position [35508, 0]
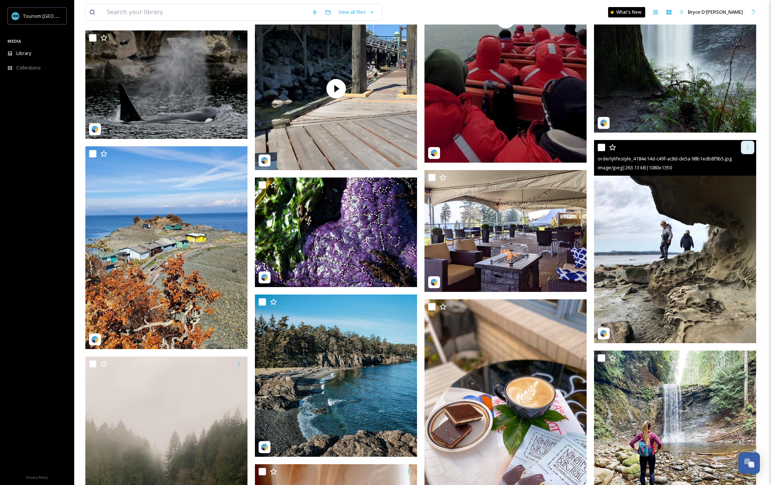
click at [615, 149] on icon at bounding box center [748, 147] width 1 height 4
click at [615, 180] on span "Download" at bounding box center [739, 177] width 23 height 7
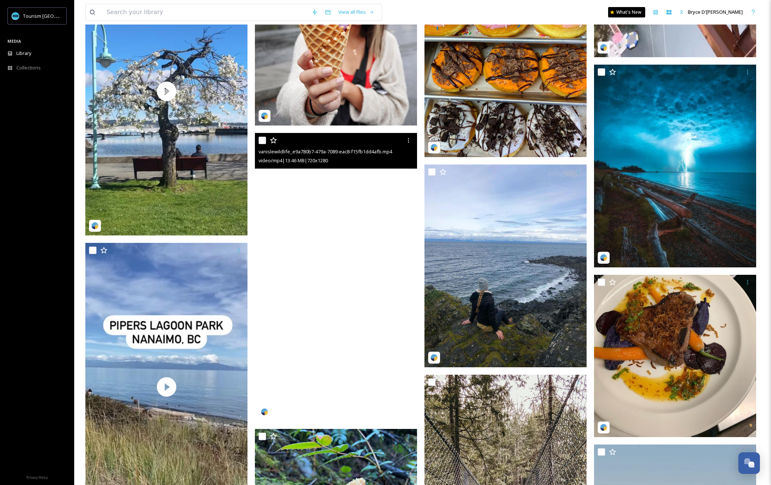
scroll to position [37104, 0]
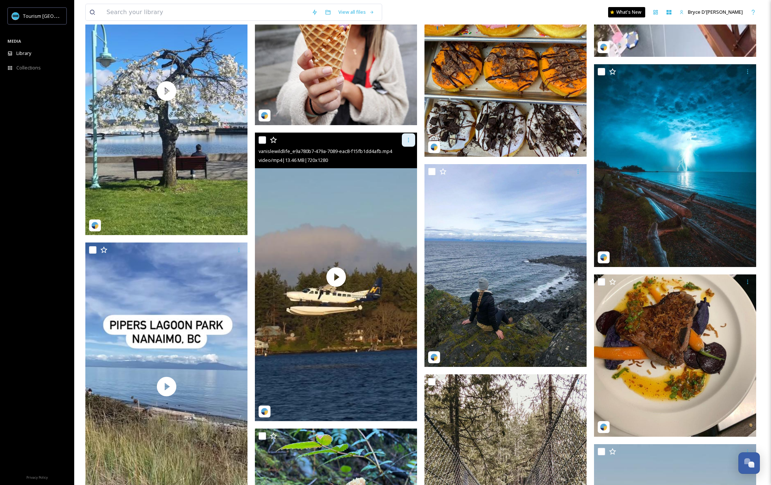
click at [410, 144] on div at bounding box center [408, 139] width 13 height 13
click at [402, 174] on div "Download" at bounding box center [400, 171] width 30 height 14
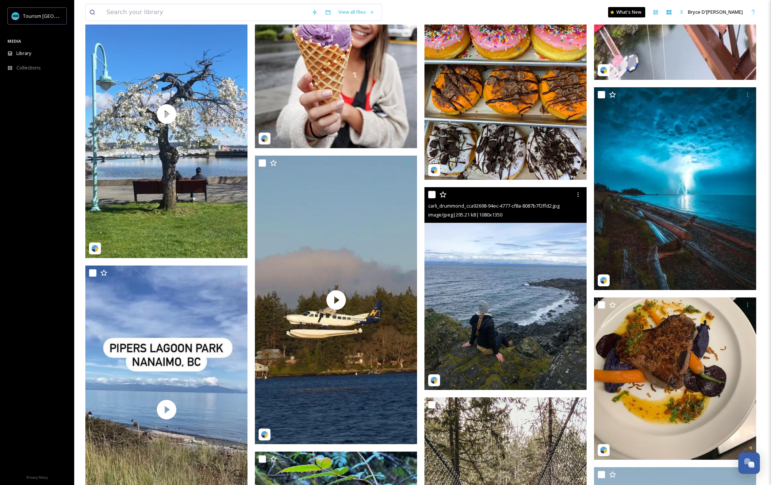
scroll to position [37065, 0]
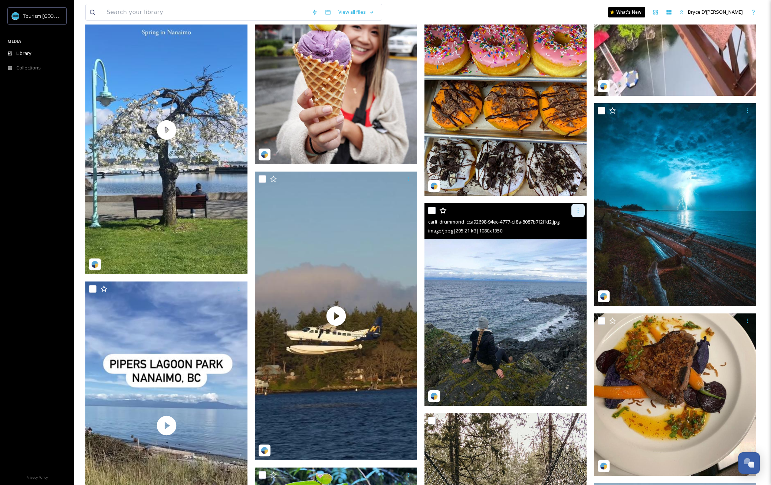
click at [580, 210] on icon at bounding box center [578, 210] width 6 height 6
click at [566, 244] on span "Download" at bounding box center [569, 241] width 23 height 7
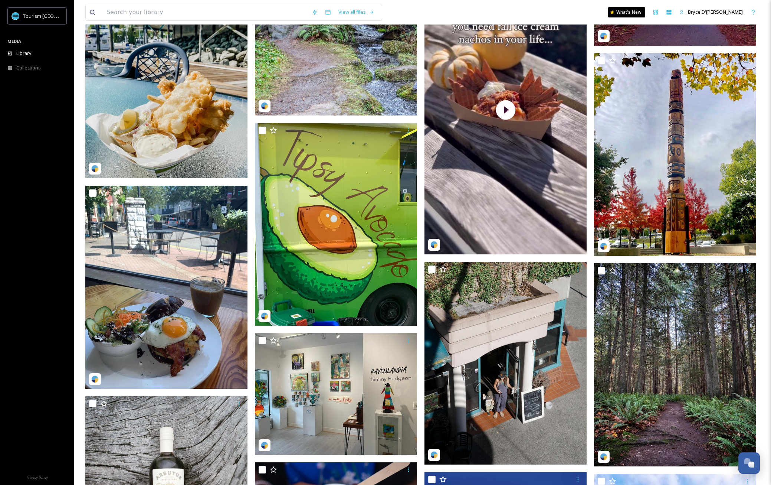
scroll to position [40296, 0]
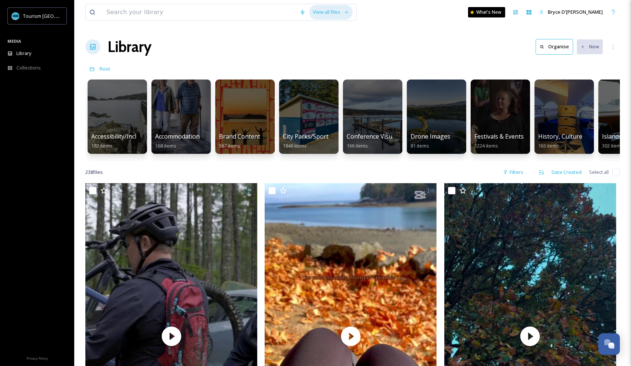
scroll to position [0, 790]
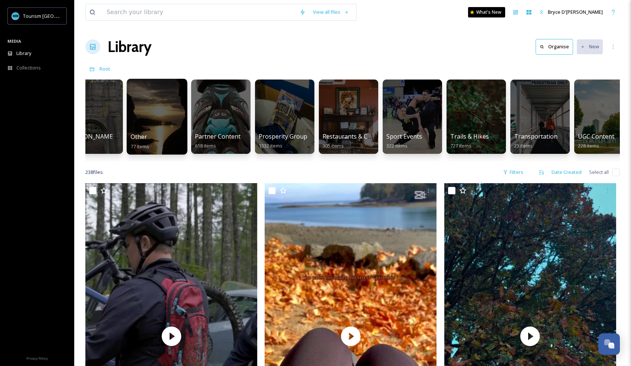
click at [167, 129] on div at bounding box center [157, 117] width 60 height 76
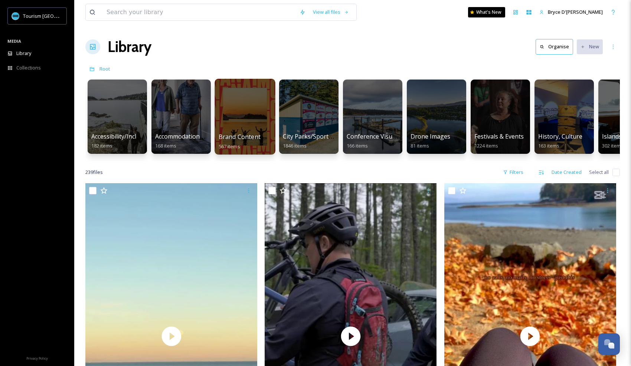
click at [235, 115] on div at bounding box center [245, 117] width 60 height 76
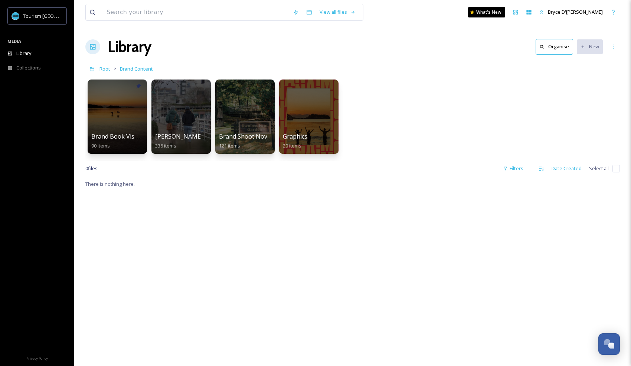
click at [171, 118] on div at bounding box center [180, 116] width 59 height 74
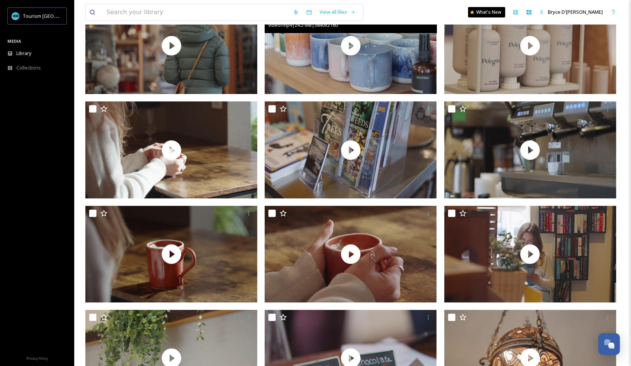
scroll to position [6464, 0]
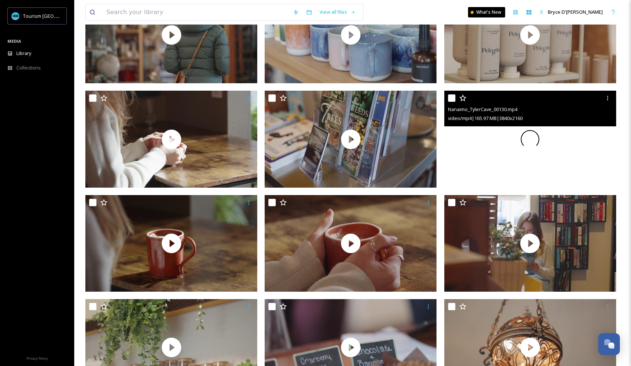
click at [484, 141] on div at bounding box center [530, 139] width 172 height 96
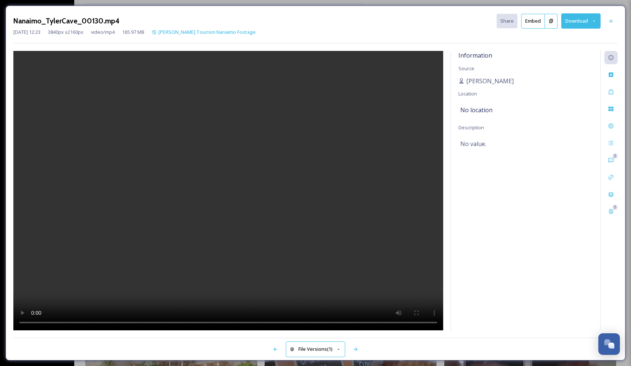
click at [619, 356] on div "Nanaimo_TylerCave_00130.mp4 Share Embed Download [DATE] 12:23 3840 px x 2160 px…" at bounding box center [316, 183] width 620 height 354
drag, startPoint x: 619, startPoint y: 356, endPoint x: 677, endPoint y: 378, distance: 61.2
drag, startPoint x: 644, startPoint y: 362, endPoint x: 765, endPoint y: 402, distance: 127.0
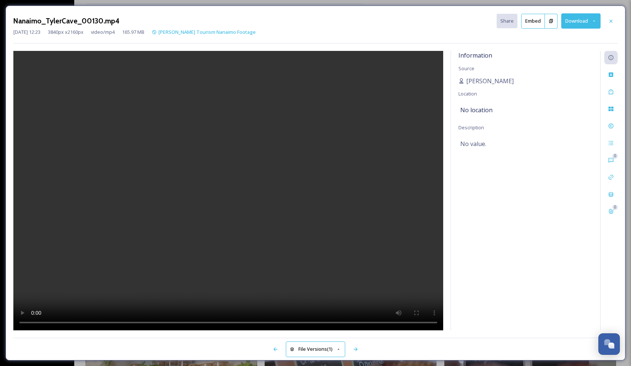
click at [254, 197] on video at bounding box center [228, 190] width 430 height 279
drag, startPoint x: 623, startPoint y: 357, endPoint x: 797, endPoint y: 394, distance: 177.9
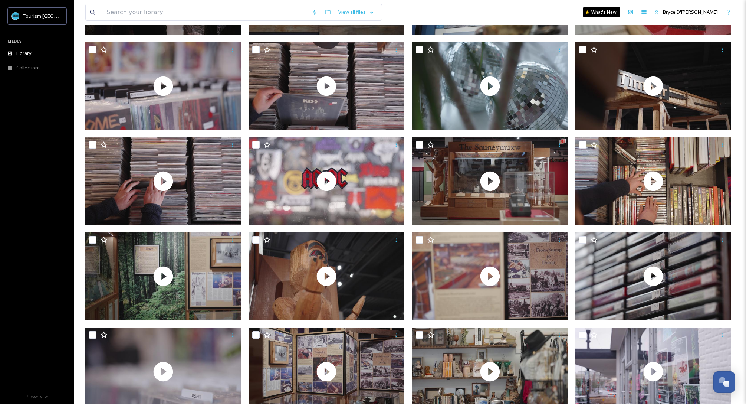
scroll to position [7692, 0]
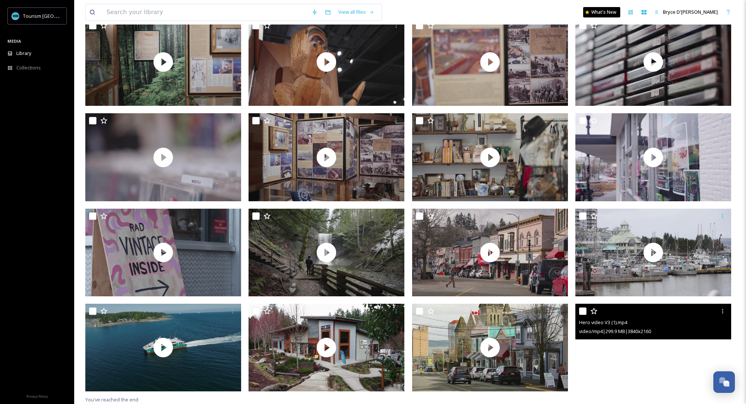
click at [615, 361] on video "Hero video V3 (1).mp4" at bounding box center [654, 348] width 156 height 88
